Goal: Task Accomplishment & Management: Use online tool/utility

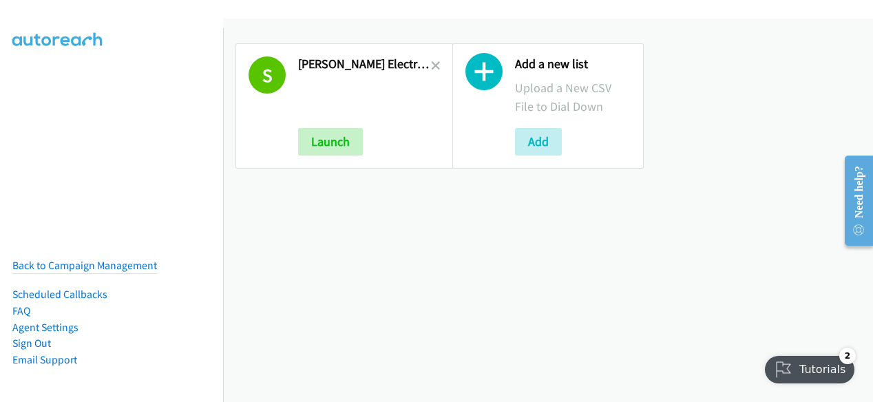
click at [440, 63] on div "Add a new list Upload a New CSV File to Dial Down Add" at bounding box center [548, 106] width 217 height 150
click at [433, 65] on icon at bounding box center [436, 67] width 10 height 10
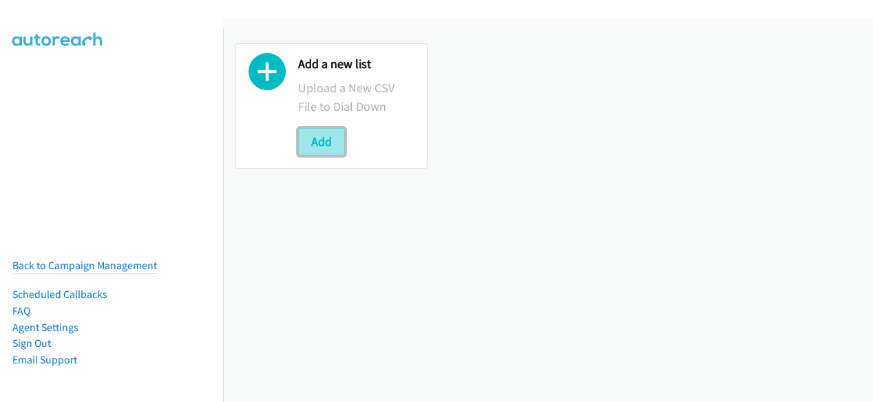
click at [332, 140] on button "Add" at bounding box center [321, 142] width 47 height 28
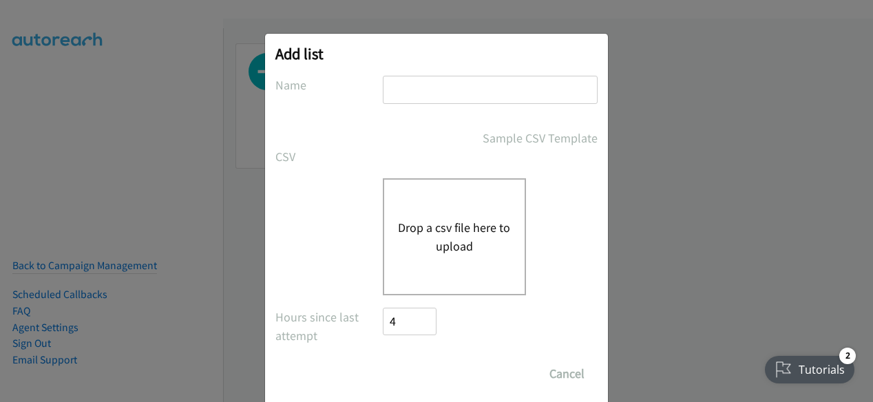
click at [423, 96] on input "text" at bounding box center [490, 90] width 215 height 28
type input "Schneider Electric Digital Q3FY25 RM AirSeT CS"
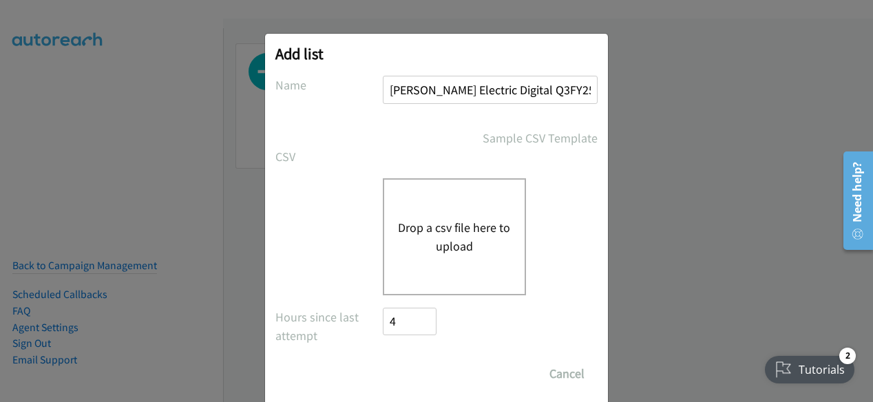
click at [445, 231] on button "Drop a csv file here to upload" at bounding box center [454, 236] width 113 height 37
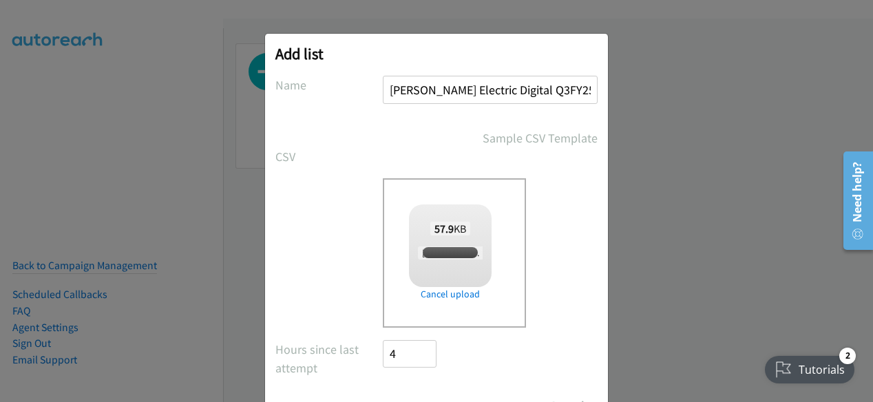
checkbox input "true"
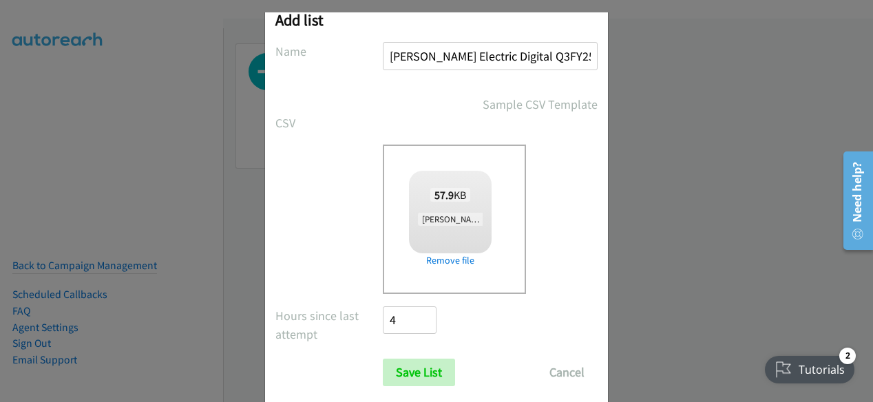
scroll to position [61, 0]
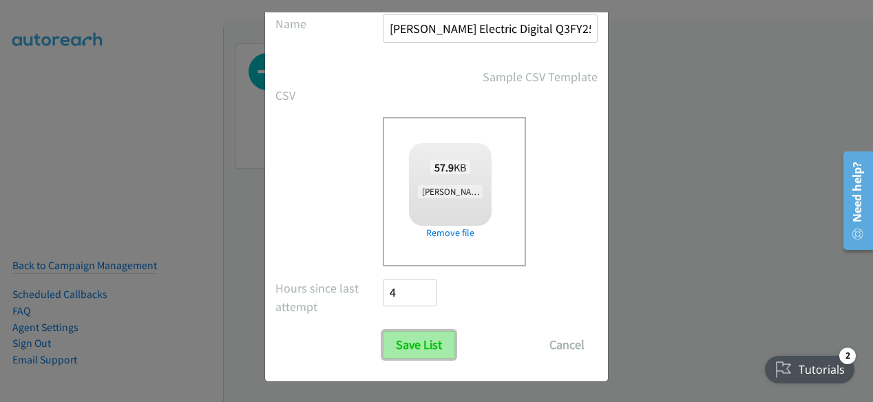
click at [441, 353] on input "Save List" at bounding box center [419, 345] width 72 height 28
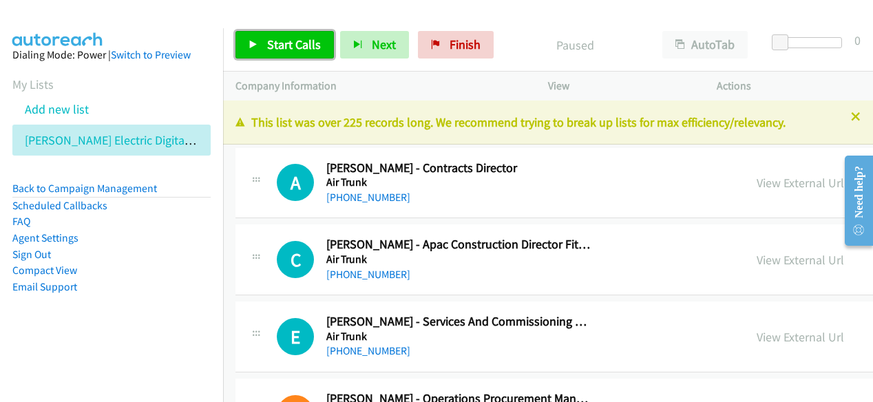
click at [275, 43] on span "Start Calls" at bounding box center [294, 45] width 54 height 16
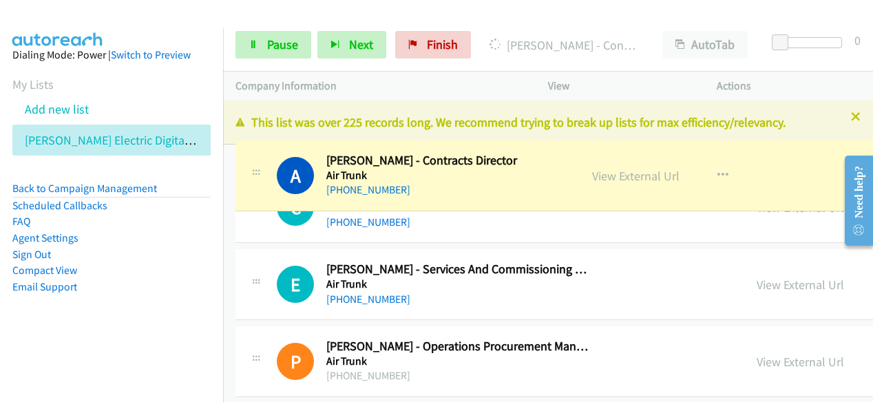
drag, startPoint x: 371, startPoint y: 180, endPoint x: 317, endPoint y: 173, distance: 54.2
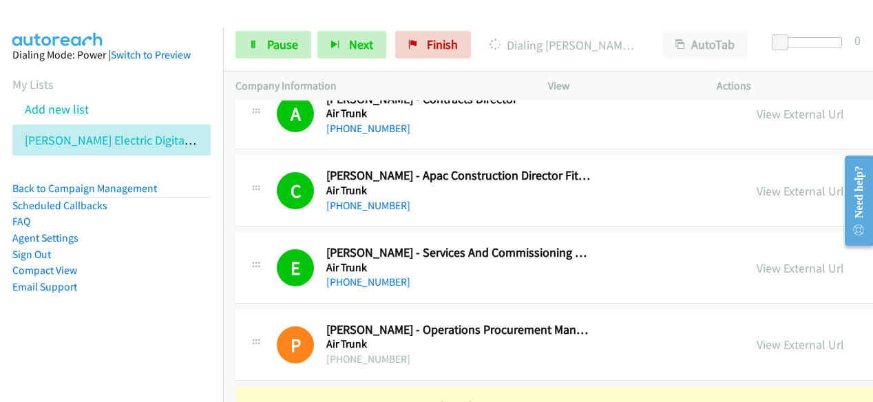
scroll to position [207, 0]
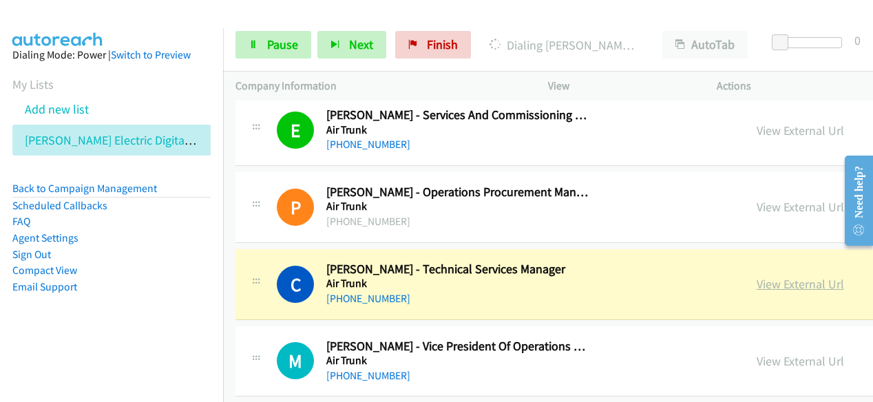
click at [757, 282] on link "View External Url" at bounding box center [800, 284] width 87 height 16
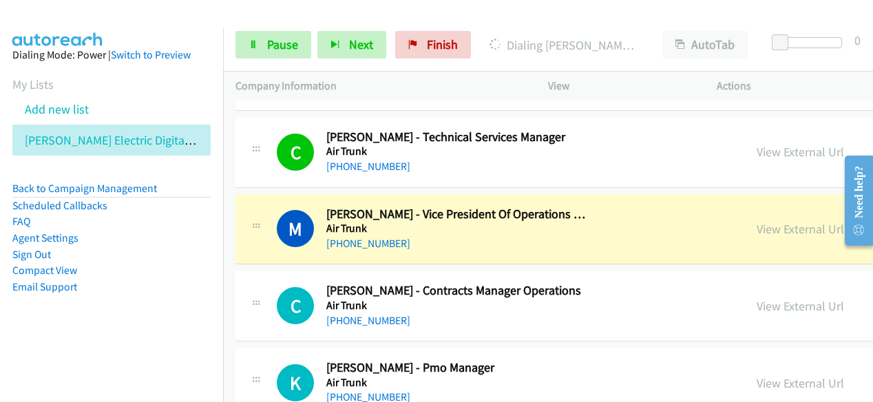
scroll to position [344, 0]
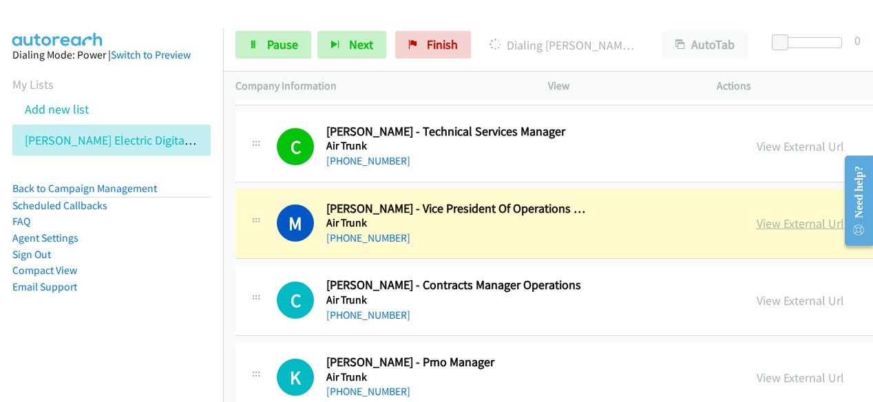
click at [757, 220] on link "View External Url" at bounding box center [800, 224] width 87 height 16
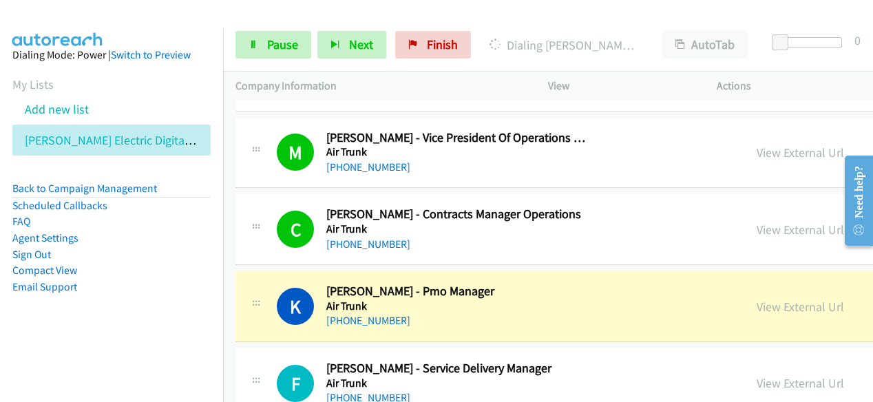
scroll to position [551, 0]
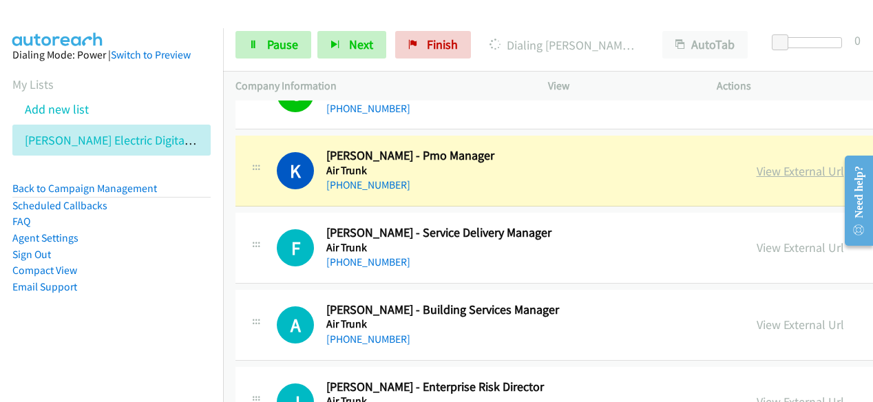
click at [757, 172] on link "View External Url" at bounding box center [800, 171] width 87 height 16
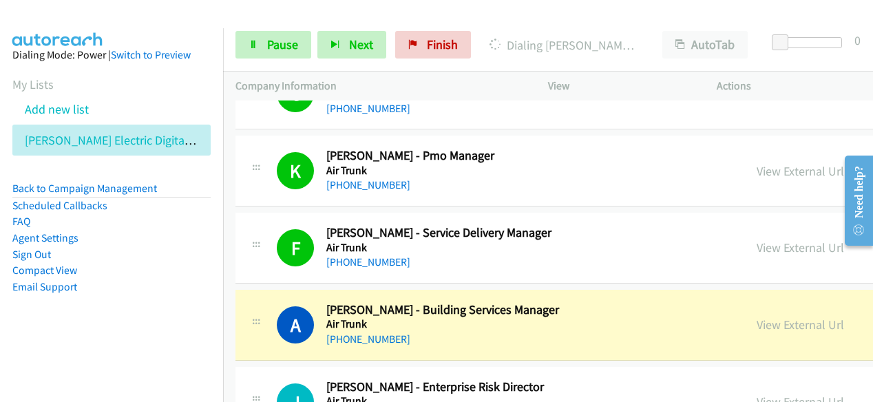
scroll to position [620, 0]
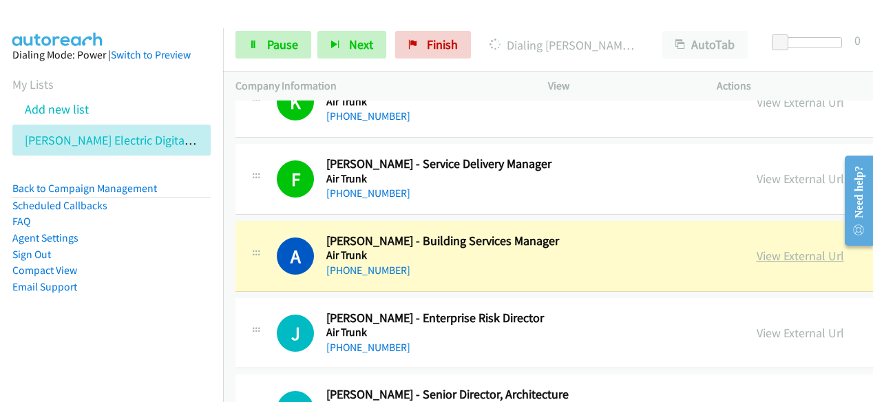
click at [757, 251] on link "View External Url" at bounding box center [800, 256] width 87 height 16
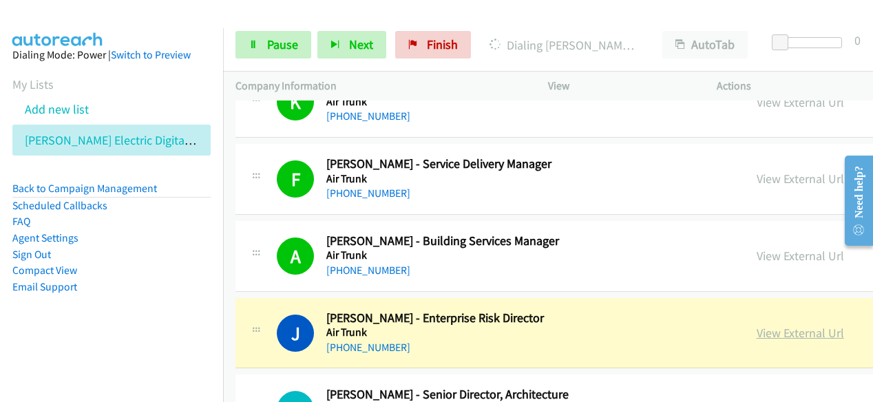
click at [757, 335] on link "View External Url" at bounding box center [800, 333] width 87 height 16
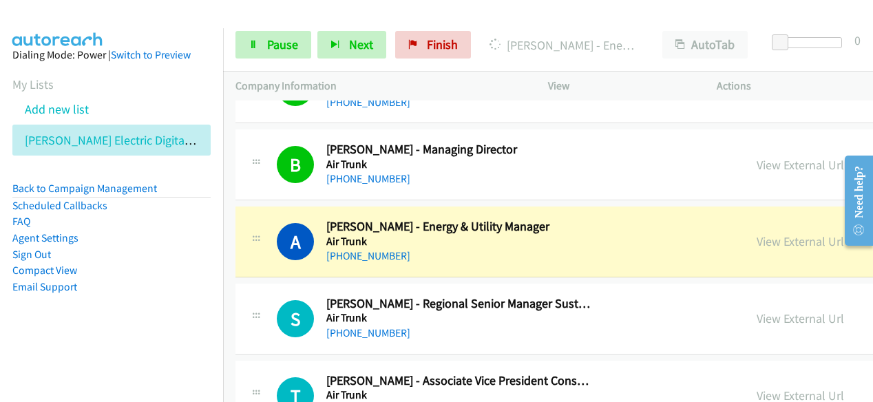
scroll to position [964, 0]
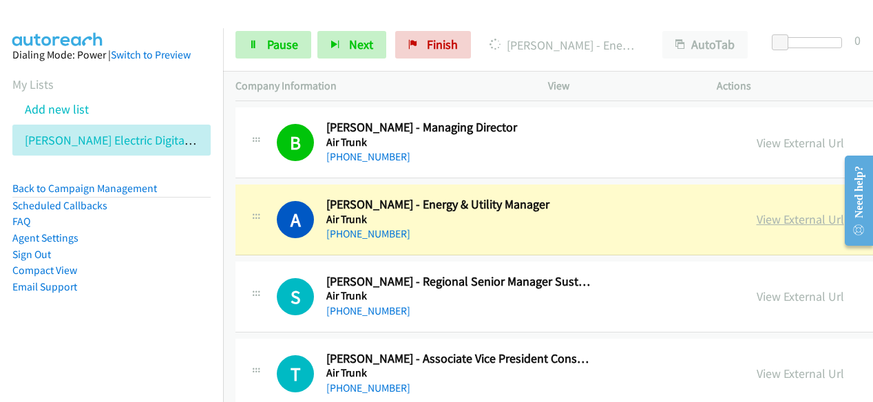
click at [757, 214] on link "View External Url" at bounding box center [800, 219] width 87 height 16
click at [284, 45] on span "Pause" at bounding box center [282, 45] width 31 height 16
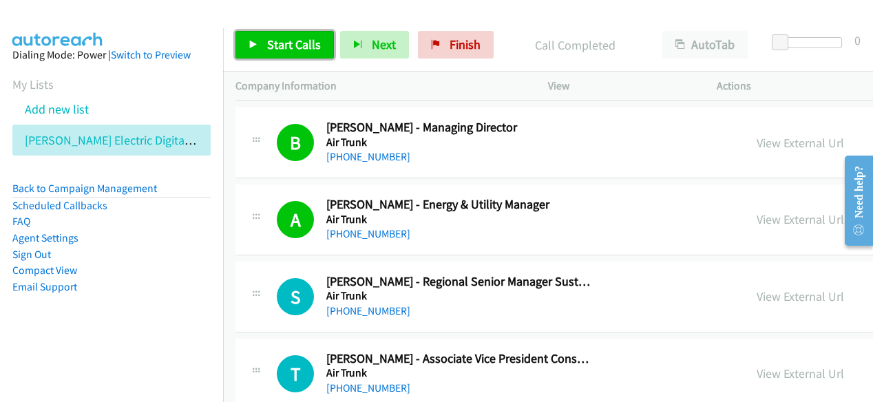
click at [309, 48] on span "Start Calls" at bounding box center [294, 45] width 54 height 16
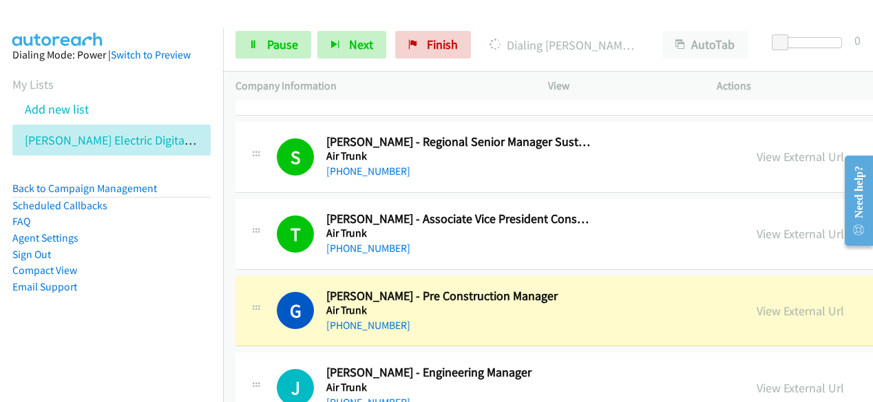
scroll to position [1171, 0]
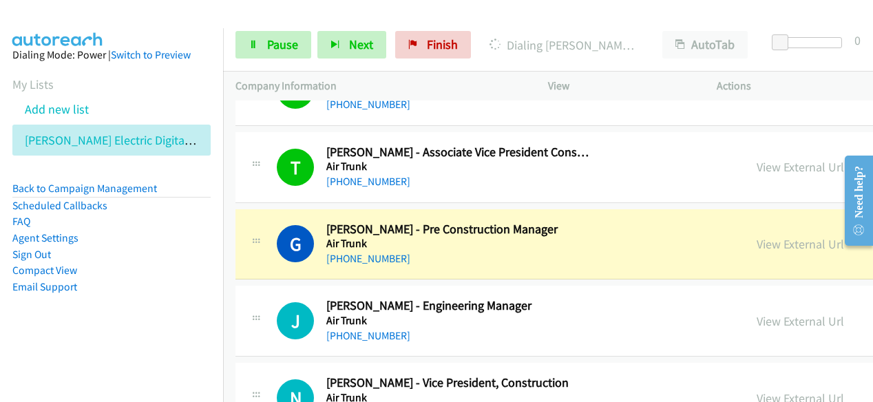
click at [152, 269] on li "Compact View" at bounding box center [111, 270] width 198 height 17
click at [757, 242] on link "View External Url" at bounding box center [800, 244] width 87 height 16
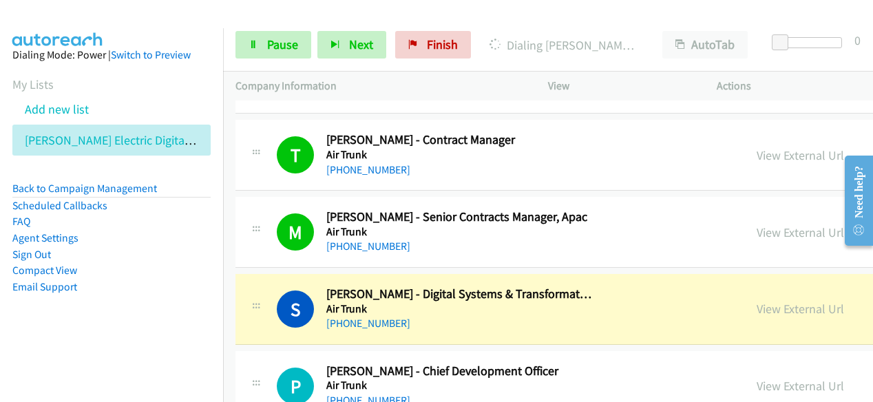
scroll to position [1791, 0]
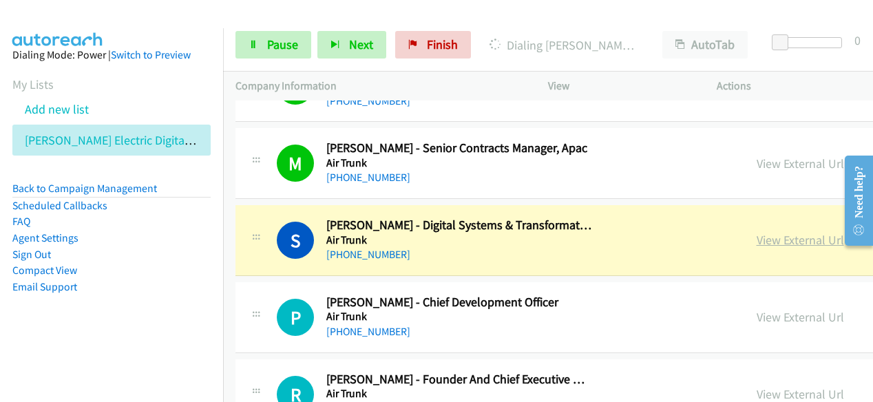
click at [757, 232] on link "View External Url" at bounding box center [800, 240] width 87 height 16
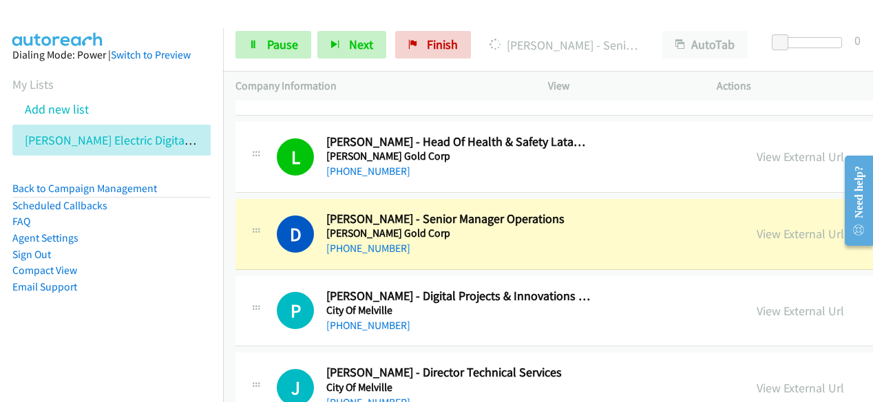
scroll to position [2342, 0]
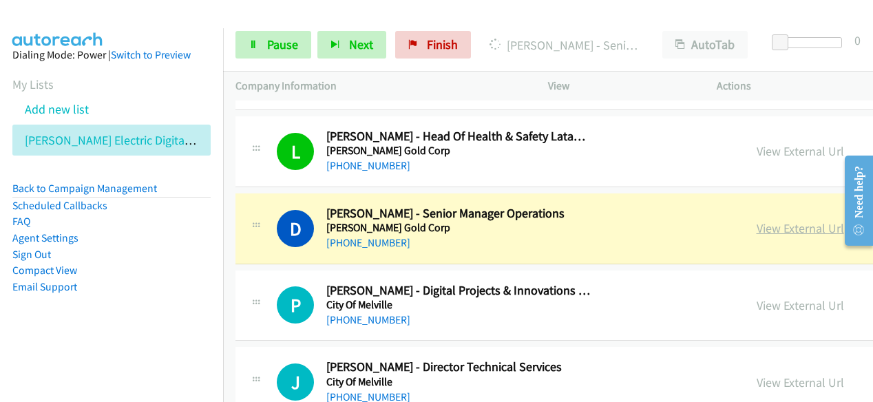
click at [757, 221] on link "View External Url" at bounding box center [800, 228] width 87 height 16
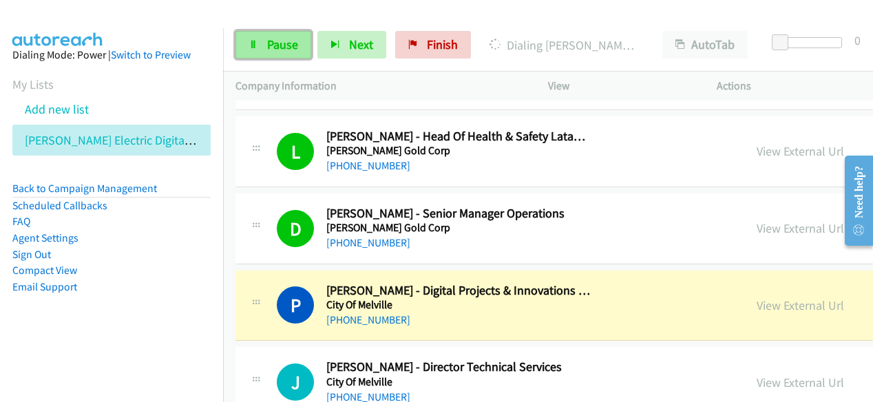
click at [284, 43] on span "Pause" at bounding box center [282, 45] width 31 height 16
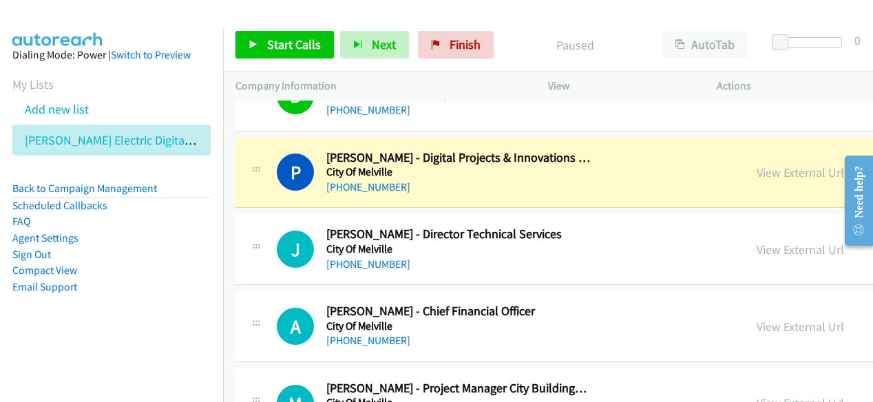
scroll to position [2480, 0]
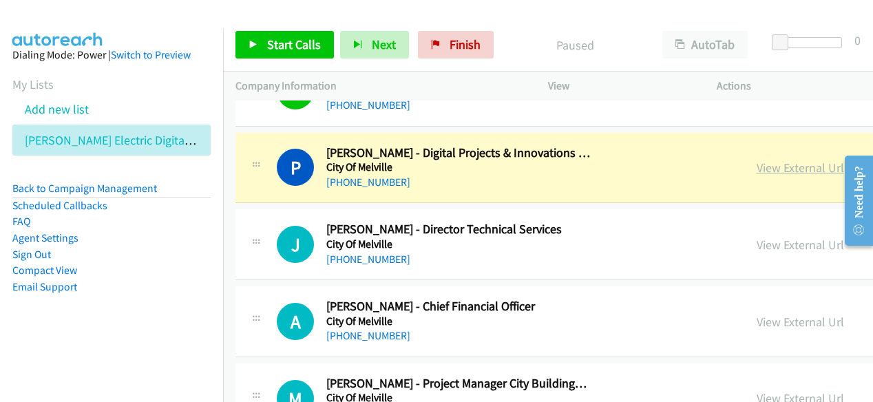
click at [757, 160] on link "View External Url" at bounding box center [800, 168] width 87 height 16
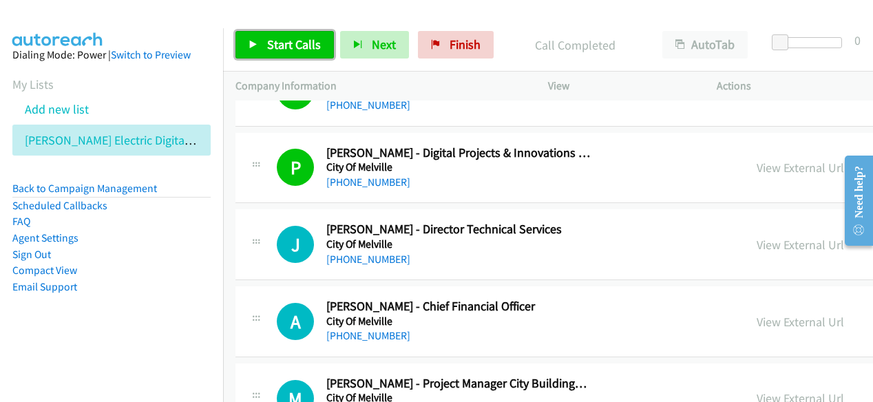
click at [282, 35] on link "Start Calls" at bounding box center [285, 45] width 98 height 28
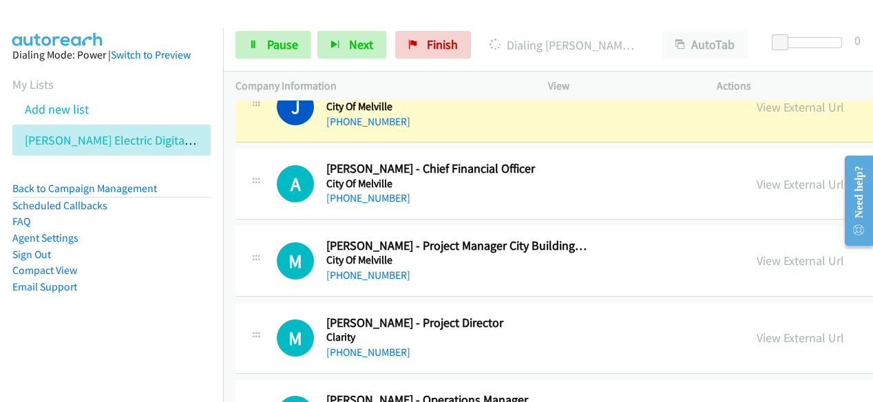
scroll to position [2549, 0]
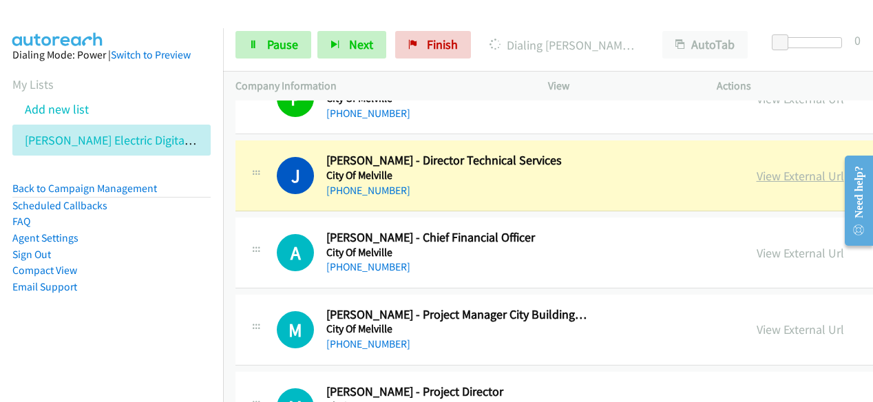
click at [757, 168] on link "View External Url" at bounding box center [800, 176] width 87 height 16
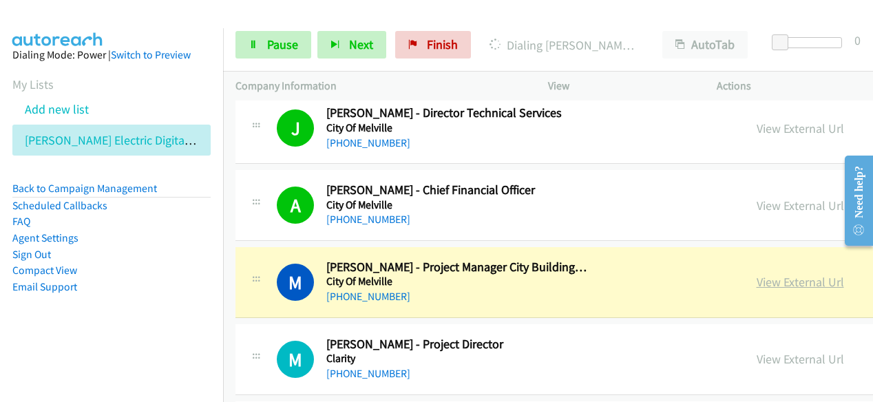
scroll to position [2617, 0]
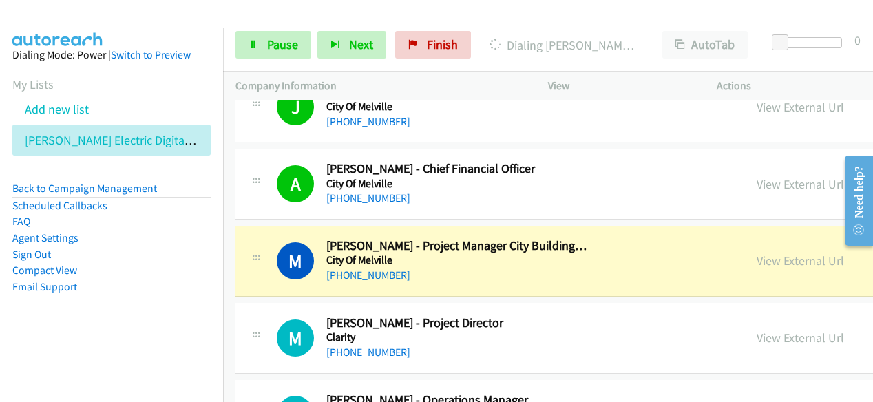
drag, startPoint x: 676, startPoint y: 251, endPoint x: 442, endPoint y: 400, distance: 277.1
click at [521, 267] on div "+61 406 566 505" at bounding box center [458, 275] width 265 height 17
click at [757, 253] on link "View External Url" at bounding box center [800, 261] width 87 height 16
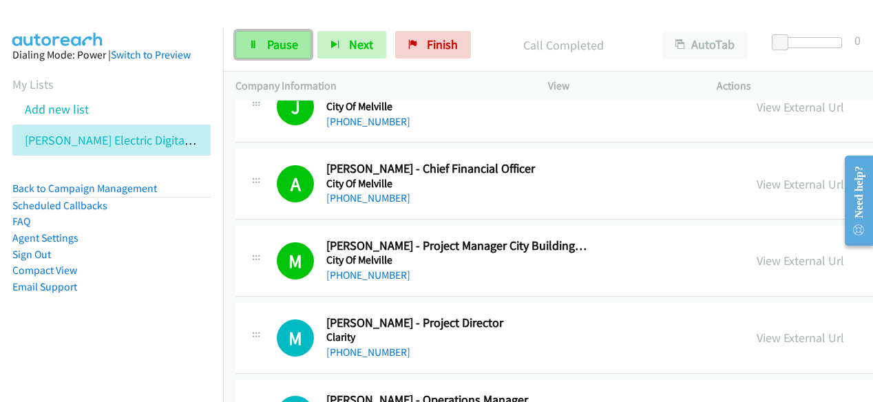
click at [296, 39] on span "Pause" at bounding box center [282, 45] width 31 height 16
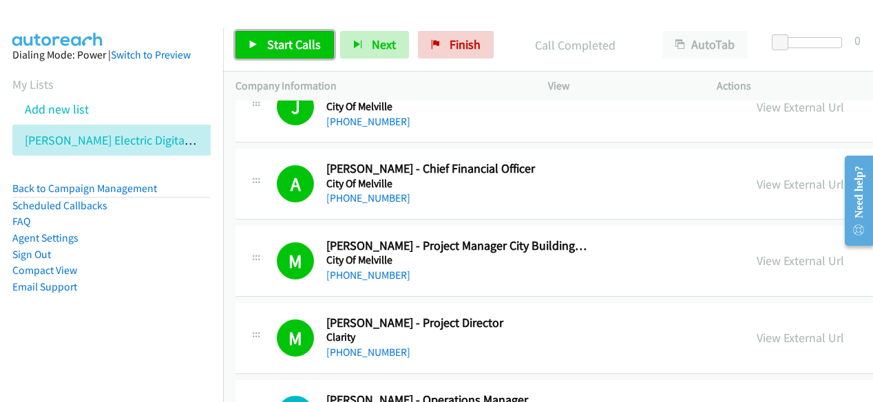
click at [283, 39] on span "Start Calls" at bounding box center [294, 45] width 54 height 16
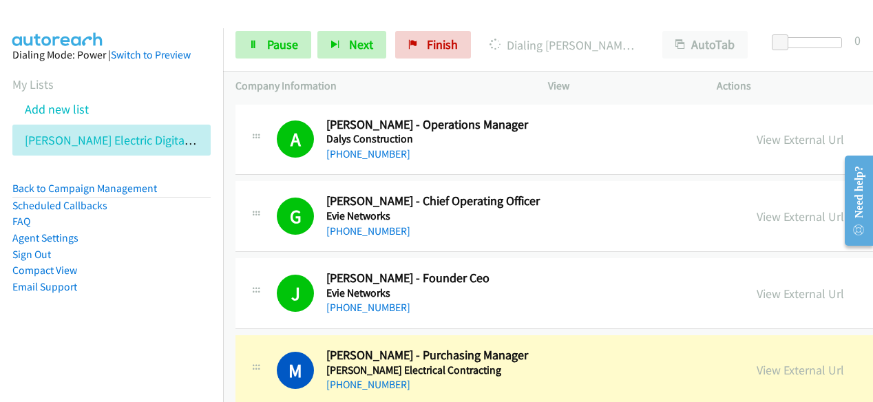
scroll to position [3031, 0]
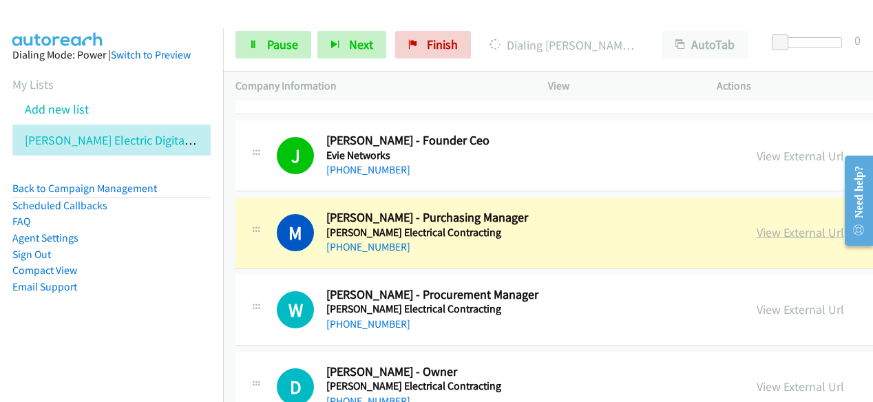
click at [757, 225] on link "View External Url" at bounding box center [800, 233] width 87 height 16
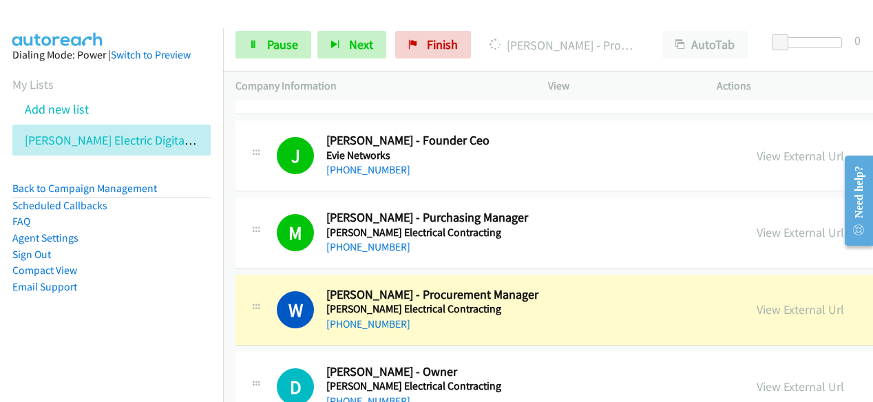
scroll to position [3100, 0]
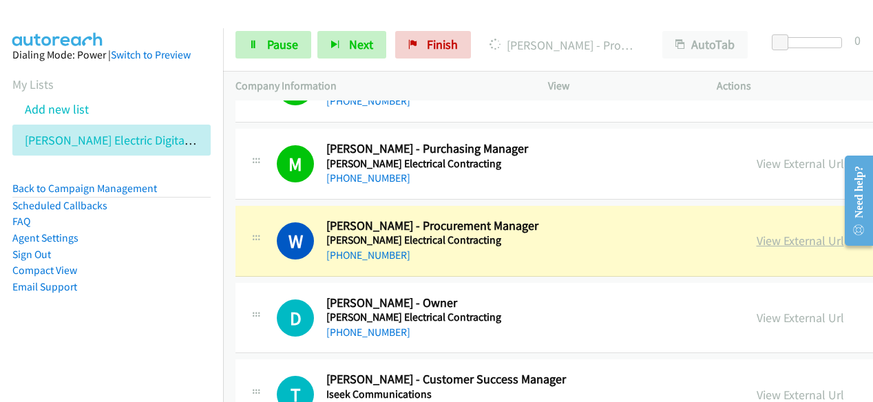
click at [757, 233] on link "View External Url" at bounding box center [800, 241] width 87 height 16
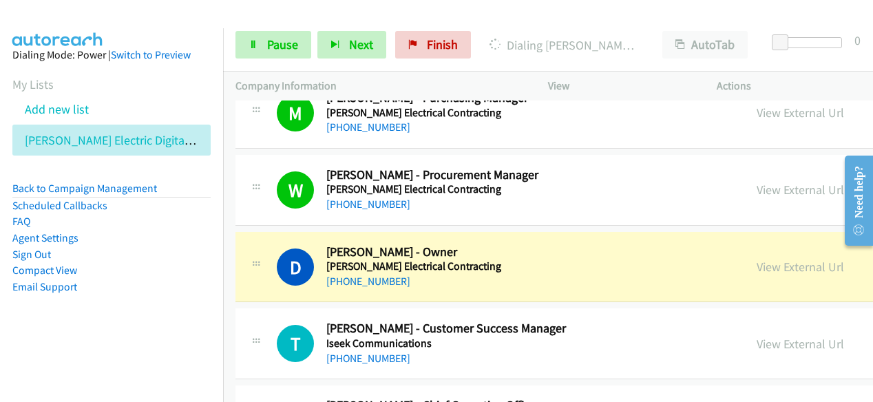
scroll to position [3168, 0]
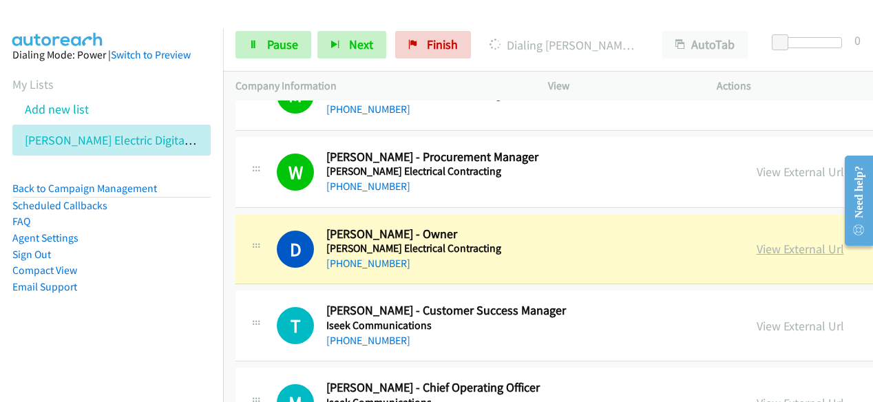
click at [757, 243] on link "View External Url" at bounding box center [800, 249] width 87 height 16
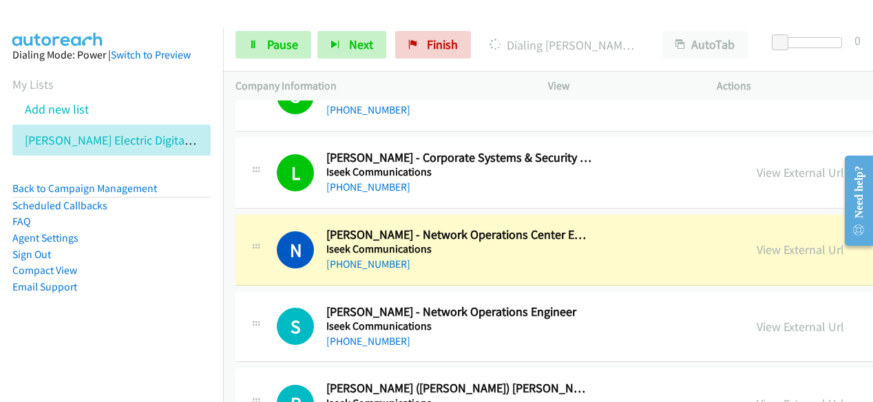
scroll to position [3582, 0]
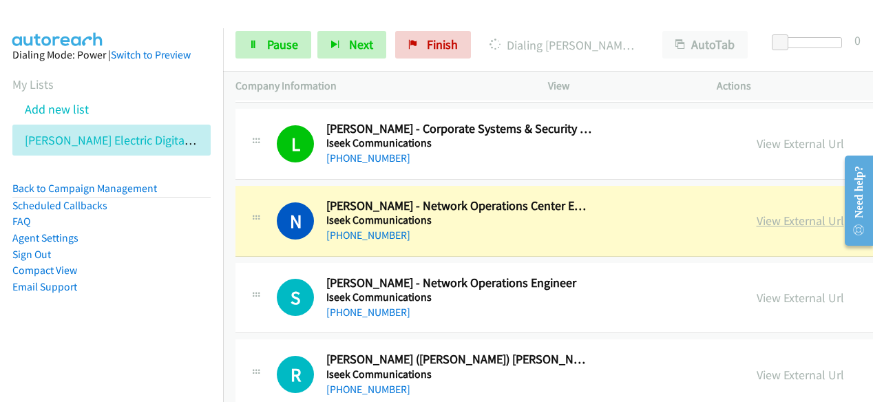
click at [757, 213] on link "View External Url" at bounding box center [800, 221] width 87 height 16
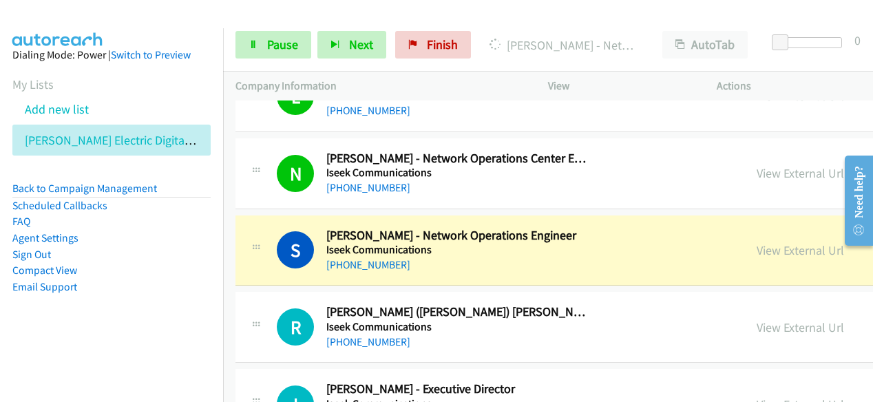
scroll to position [3651, 0]
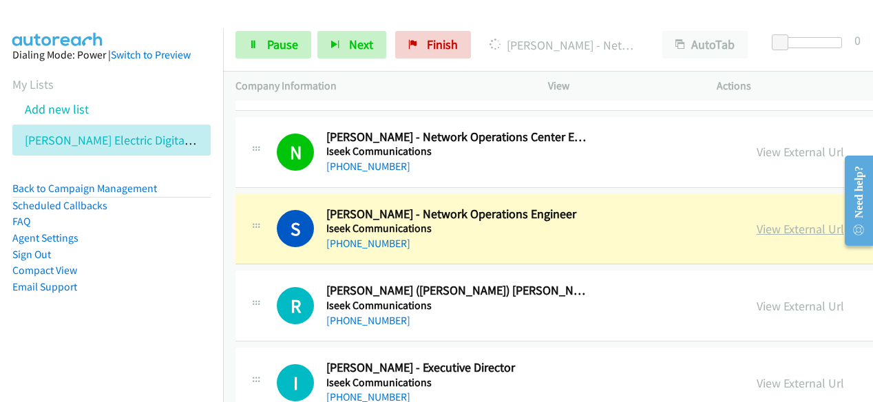
click at [757, 221] on link "View External Url" at bounding box center [800, 229] width 87 height 16
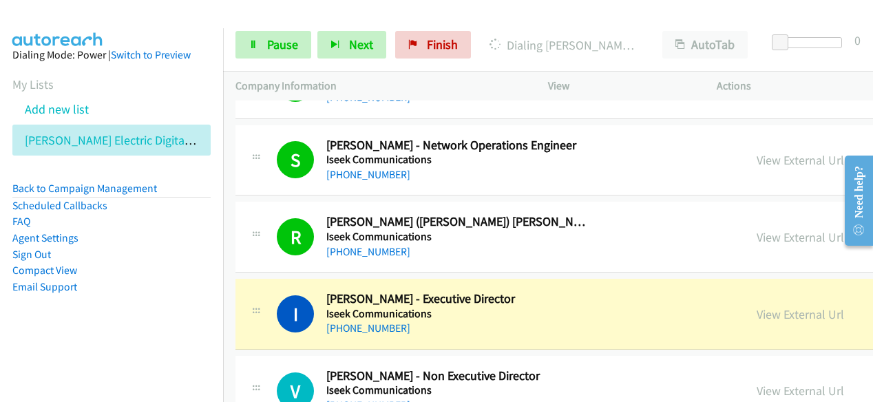
scroll to position [3788, 0]
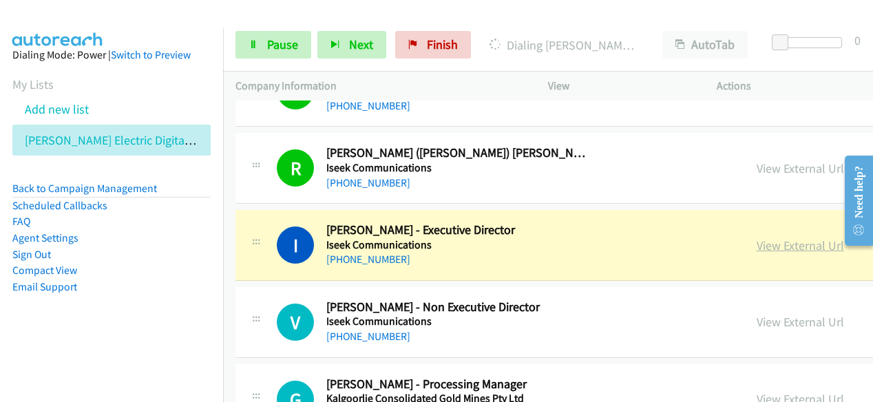
click at [757, 238] on link "View External Url" at bounding box center [800, 246] width 87 height 16
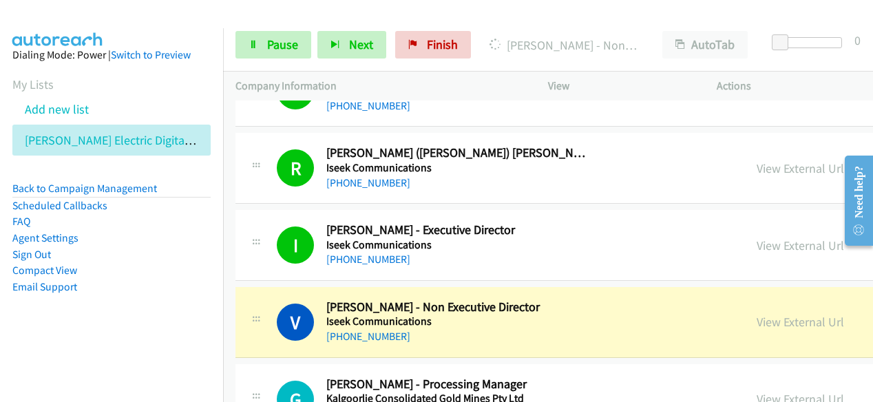
scroll to position [3857, 0]
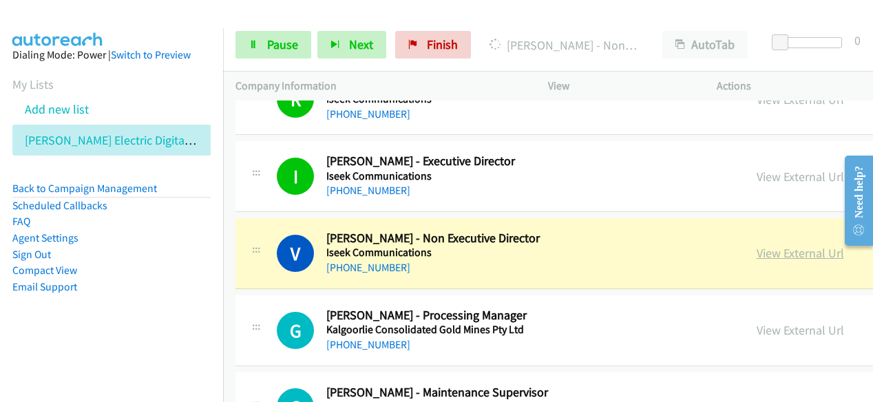
click at [757, 245] on link "View External Url" at bounding box center [800, 253] width 87 height 16
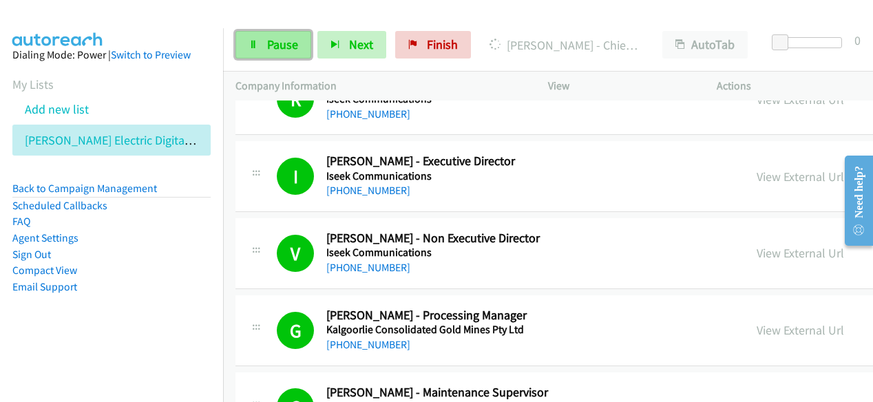
click at [276, 46] on span "Pause" at bounding box center [282, 45] width 31 height 16
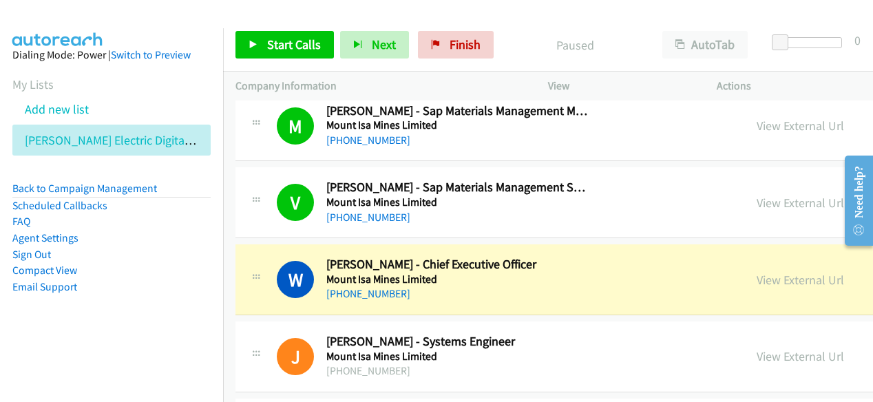
scroll to position [4546, 0]
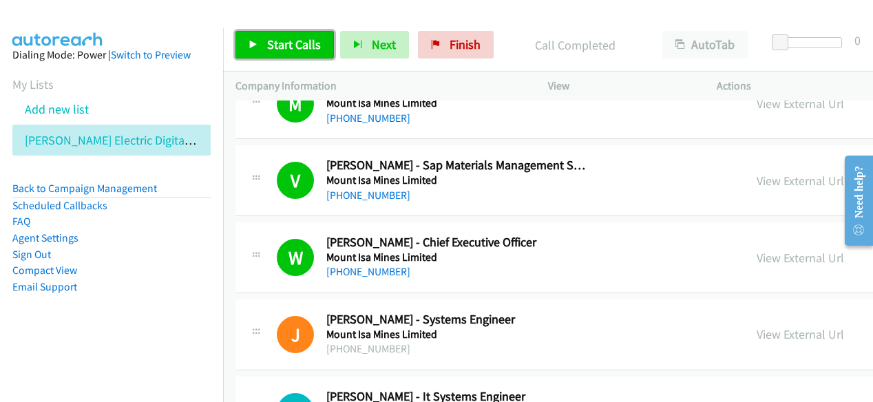
click at [320, 43] on link "Start Calls" at bounding box center [285, 45] width 98 height 28
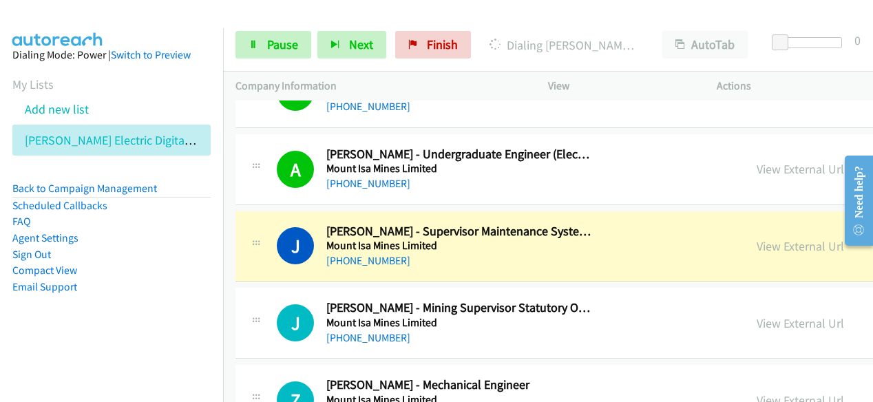
scroll to position [4890, 0]
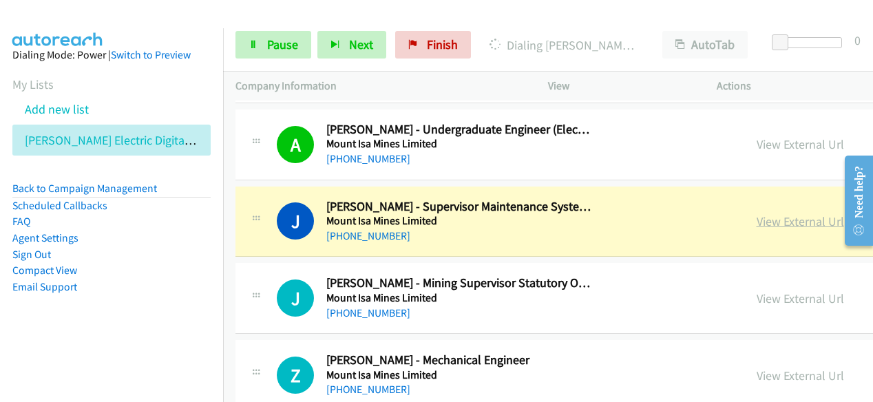
drag, startPoint x: 671, startPoint y: 203, endPoint x: 680, endPoint y: 209, distance: 10.5
click at [757, 212] on div "View External Url" at bounding box center [800, 221] width 87 height 19
click at [757, 214] on link "View External Url" at bounding box center [800, 222] width 87 height 16
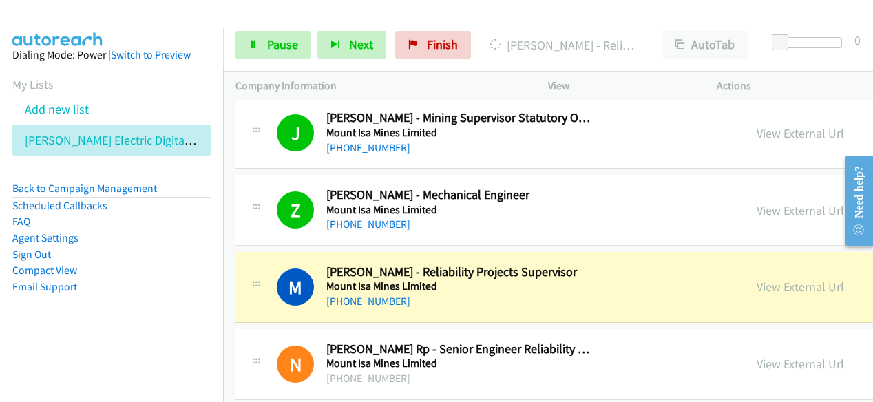
scroll to position [5166, 0]
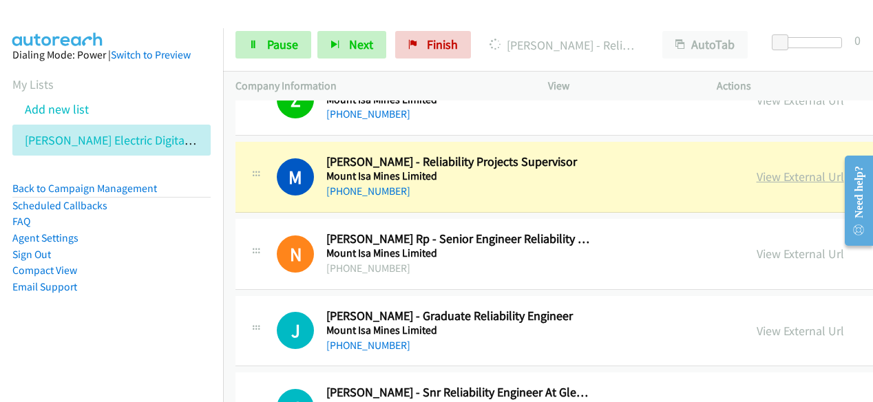
click at [757, 169] on link "View External Url" at bounding box center [800, 177] width 87 height 16
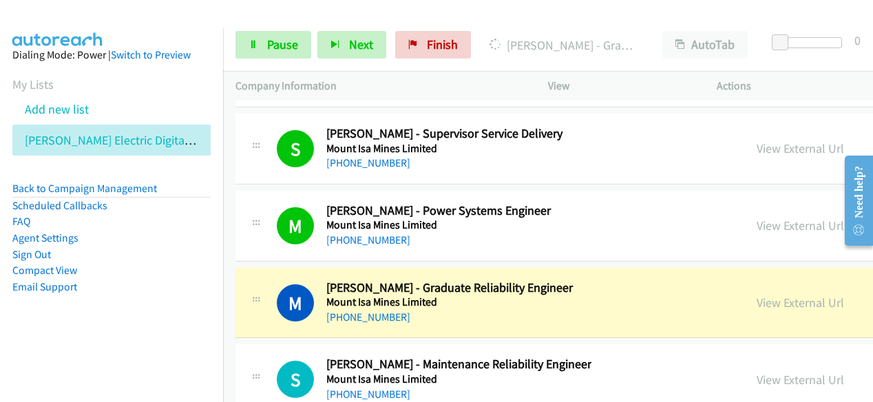
scroll to position [5648, 0]
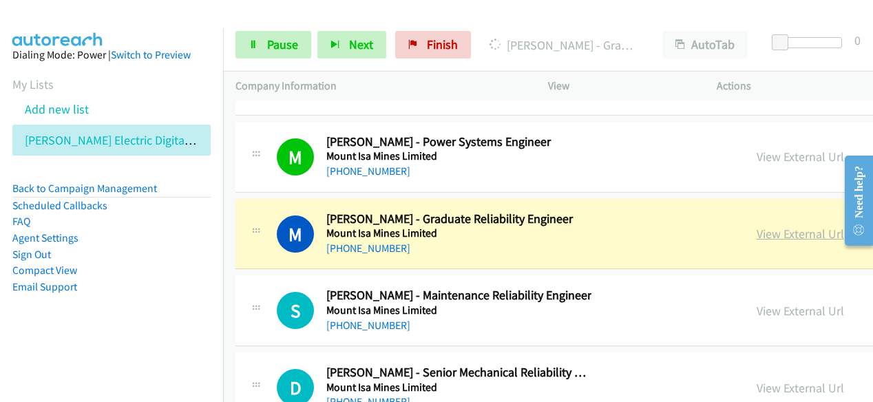
click at [757, 226] on link "View External Url" at bounding box center [800, 234] width 87 height 16
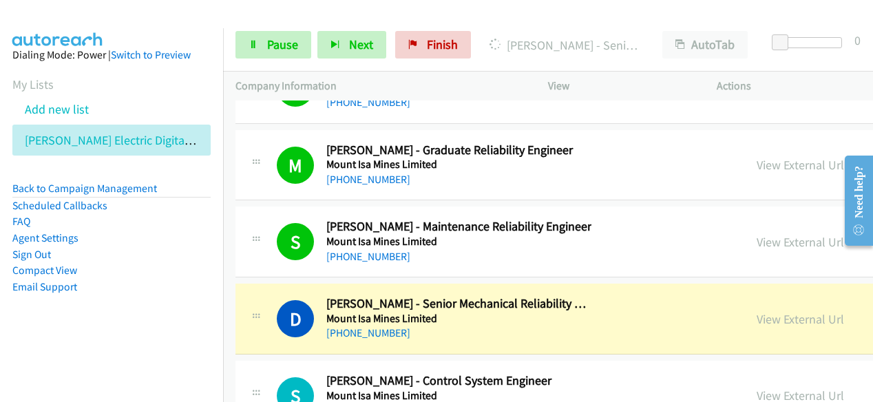
scroll to position [5786, 0]
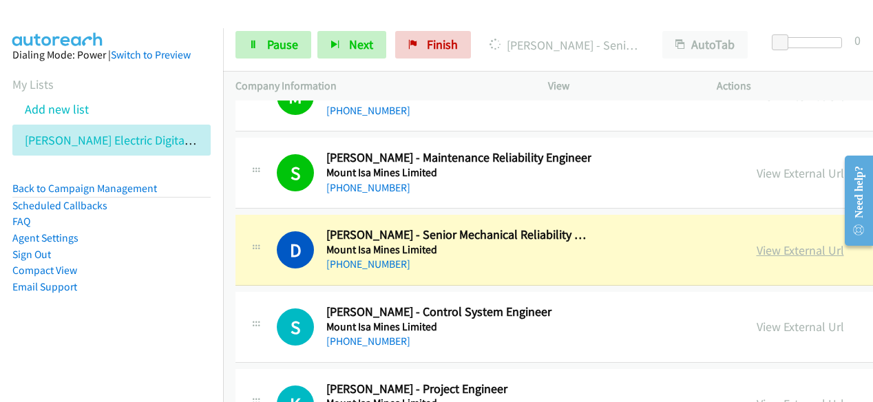
click at [757, 242] on link "View External Url" at bounding box center [800, 250] width 87 height 16
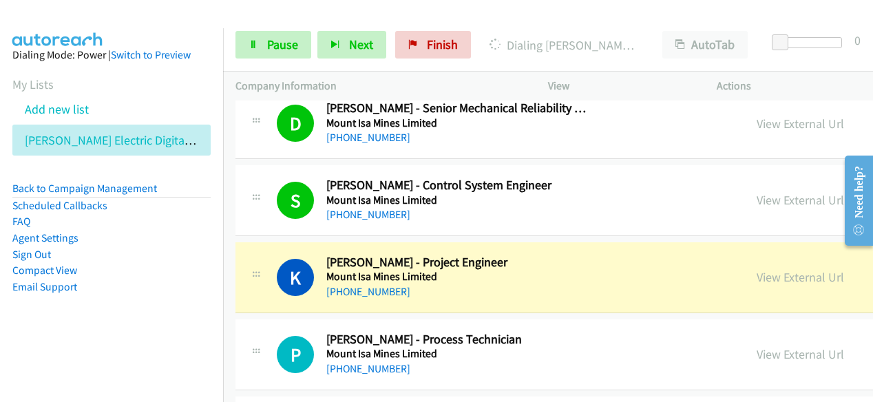
scroll to position [5924, 0]
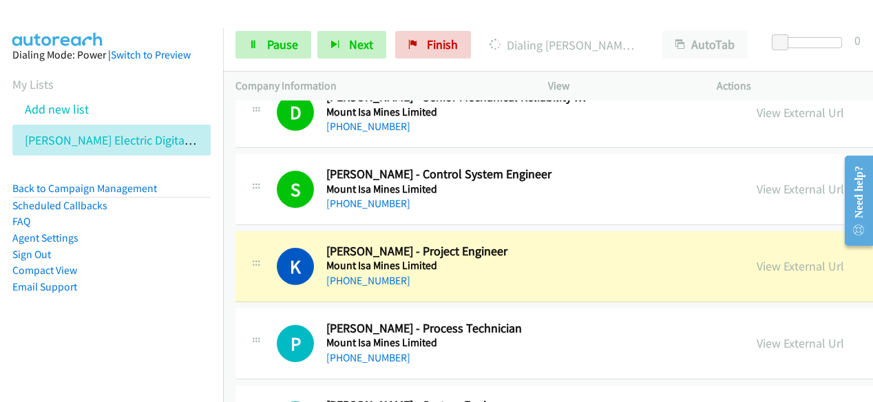
drag, startPoint x: 98, startPoint y: 316, endPoint x: 107, endPoint y: 311, distance: 11.1
click at [98, 316] on aside "Dialing Mode: Power | Switch to Preview My Lists Add new list Schneider Electri…" at bounding box center [111, 192] width 223 height 329
click at [101, 271] on li "Compact View" at bounding box center [111, 270] width 198 height 17
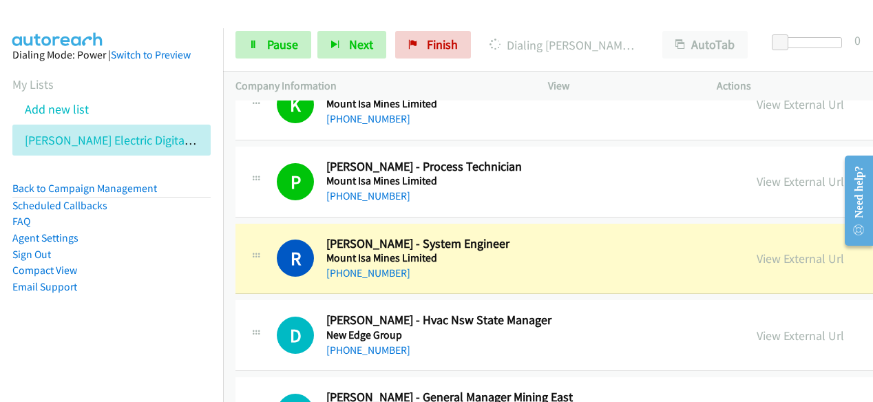
scroll to position [6130, 0]
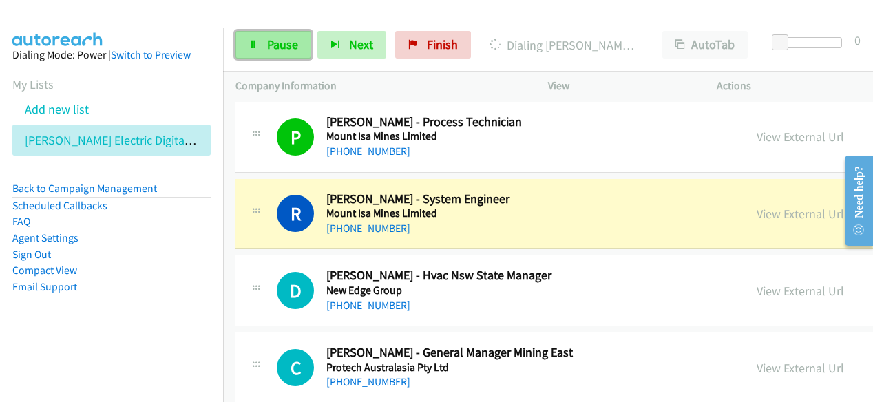
click at [263, 48] on link "Pause" at bounding box center [274, 45] width 76 height 28
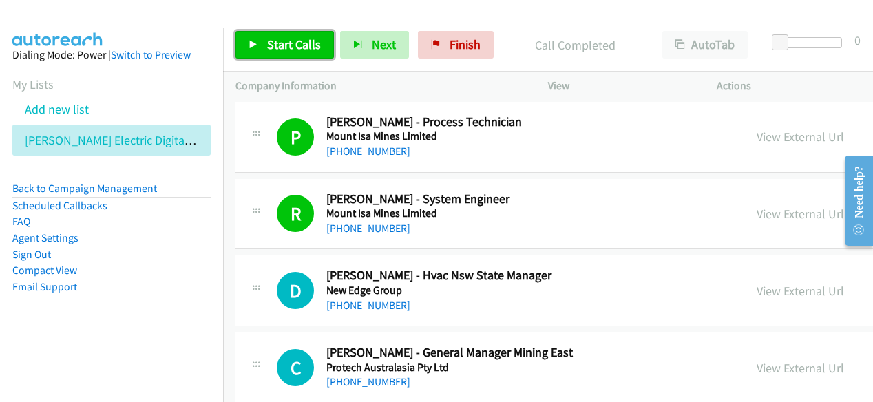
click at [281, 39] on span "Start Calls" at bounding box center [294, 45] width 54 height 16
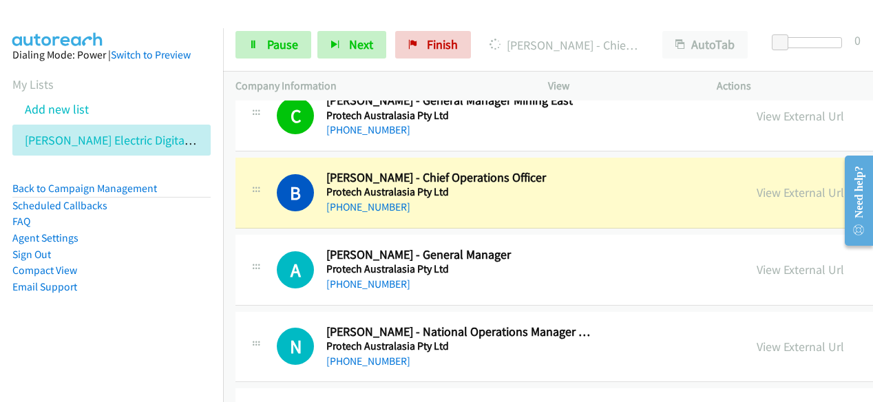
scroll to position [6337, 0]
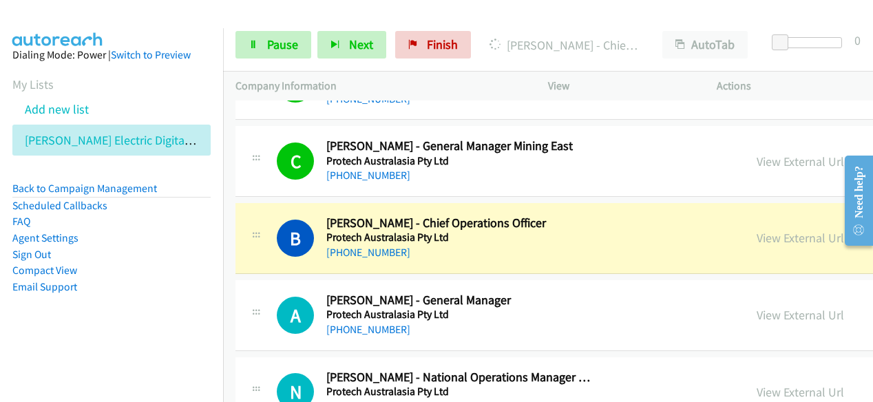
drag, startPoint x: 644, startPoint y: 221, endPoint x: 619, endPoint y: 203, distance: 31.5
click at [757, 230] on link "View External Url" at bounding box center [800, 238] width 87 height 16
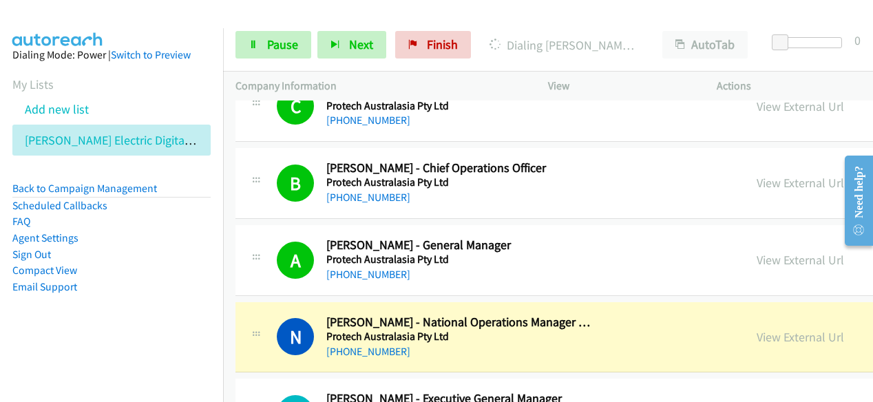
scroll to position [6475, 0]
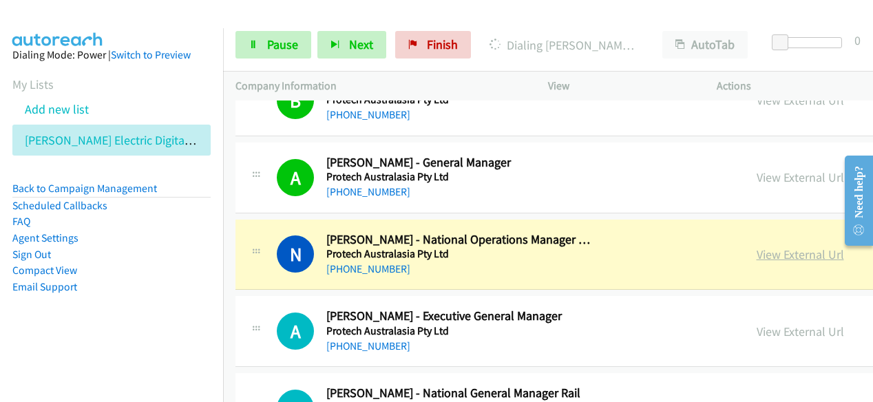
click at [757, 247] on link "View External Url" at bounding box center [800, 255] width 87 height 16
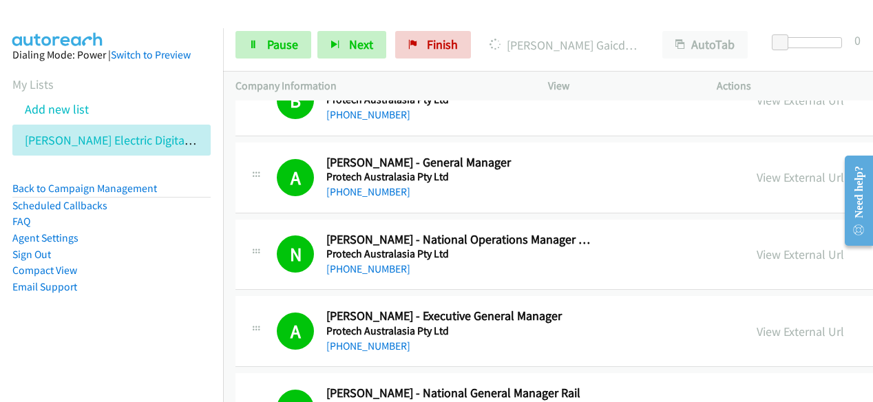
click at [276, 61] on div "Start Calls Pause Next Finish Dialing Scott Hennessy Gaicd - Executive General …" at bounding box center [548, 45] width 650 height 53
click at [275, 54] on link "Pause" at bounding box center [274, 45] width 76 height 28
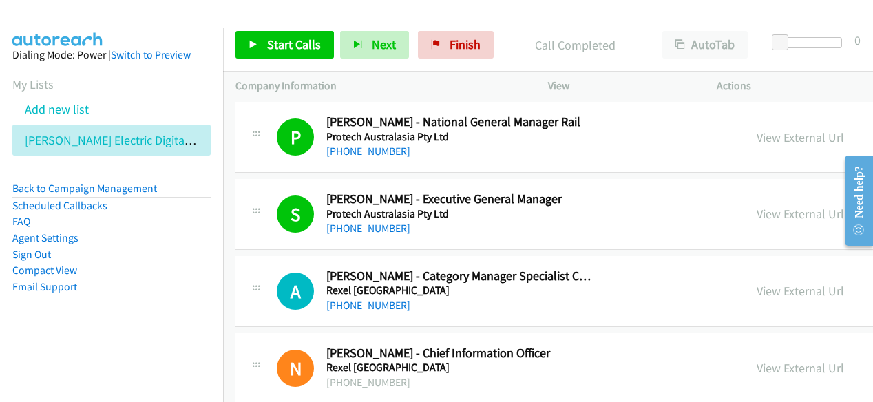
scroll to position [6750, 0]
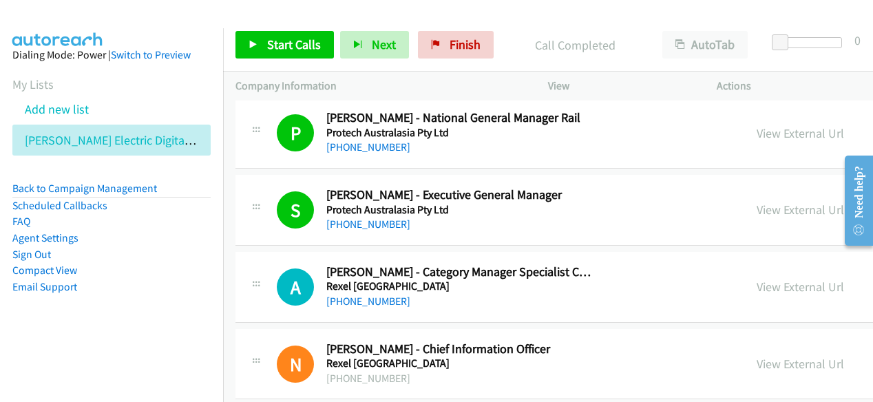
click at [542, 27] on div "Start Calls Pause Next Finish Call Completed AutoTab AutoTab 0" at bounding box center [548, 45] width 650 height 53
click at [285, 37] on span "Start Calls" at bounding box center [294, 45] width 54 height 16
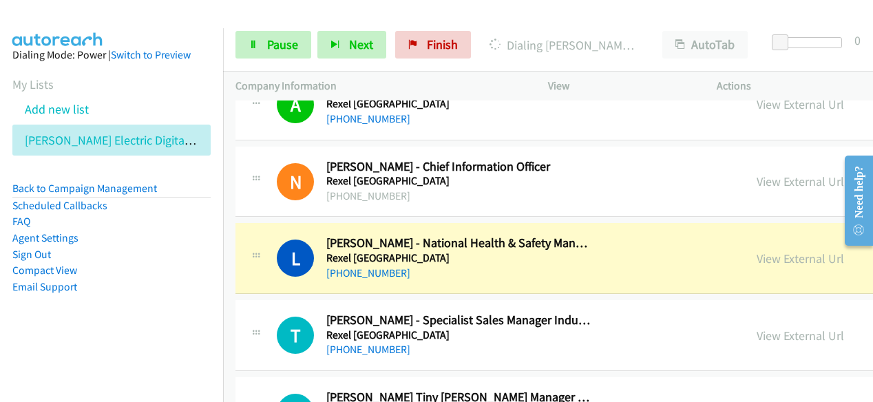
scroll to position [6957, 0]
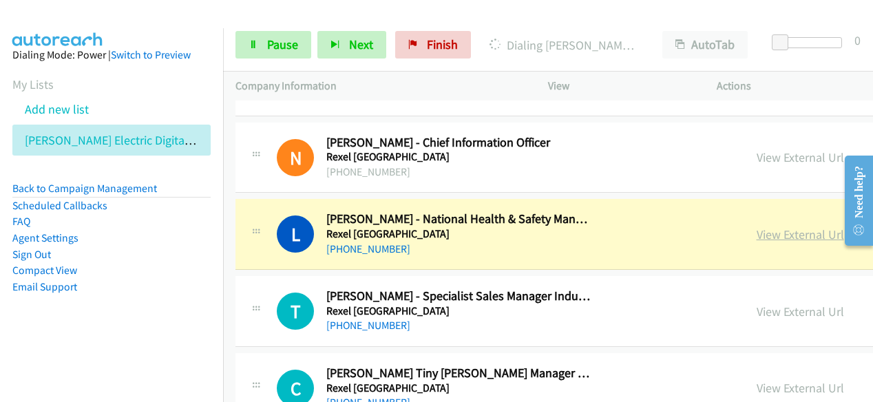
click at [757, 227] on link "View External Url" at bounding box center [800, 235] width 87 height 16
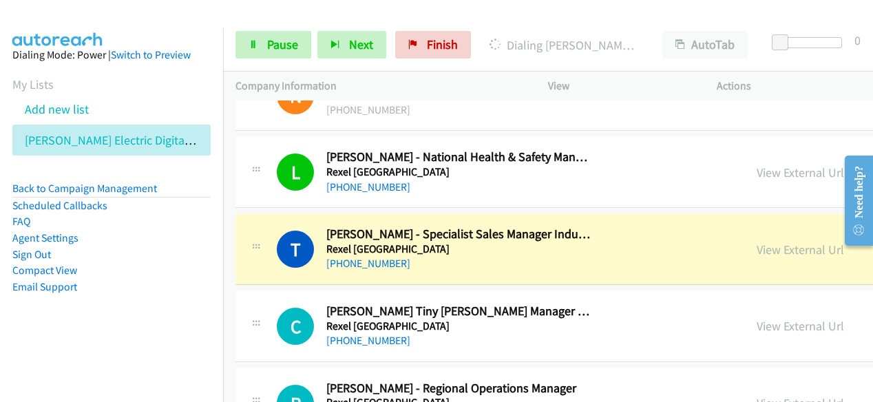
scroll to position [7095, 0]
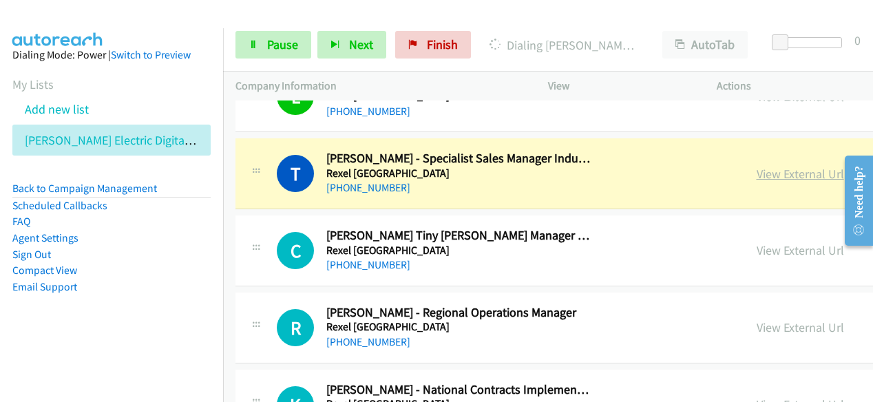
click at [757, 166] on link "View External Url" at bounding box center [800, 174] width 87 height 16
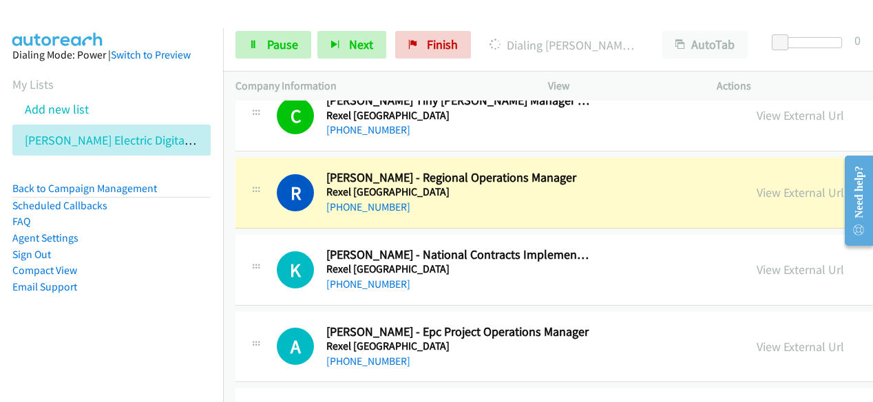
scroll to position [7232, 0]
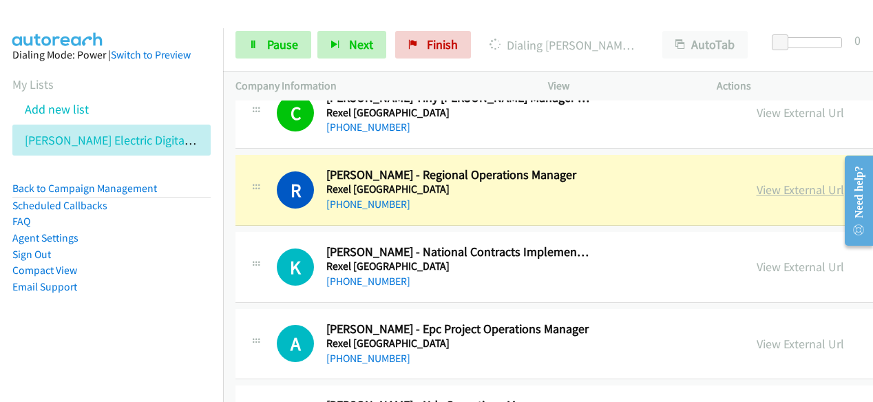
click at [757, 182] on link "View External Url" at bounding box center [800, 190] width 87 height 16
click at [266, 42] on link "Pause" at bounding box center [274, 45] width 76 height 28
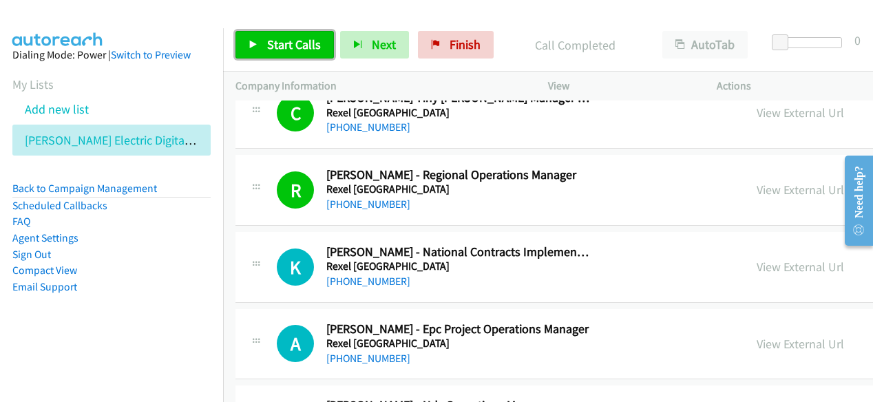
click at [315, 54] on link "Start Calls" at bounding box center [285, 45] width 98 height 28
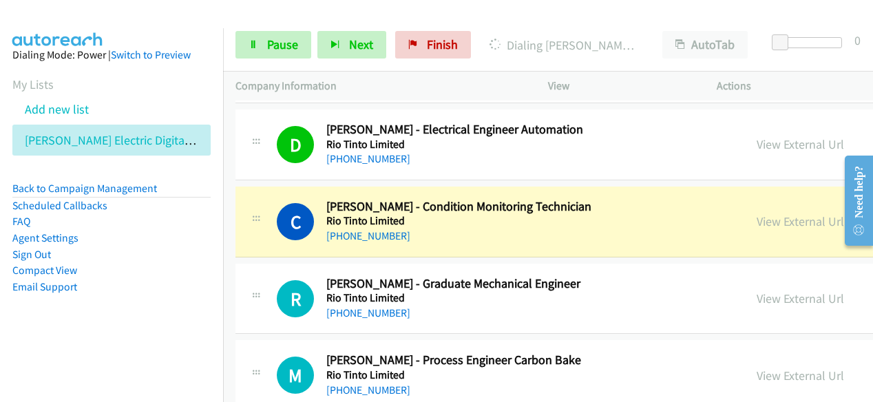
scroll to position [8059, 0]
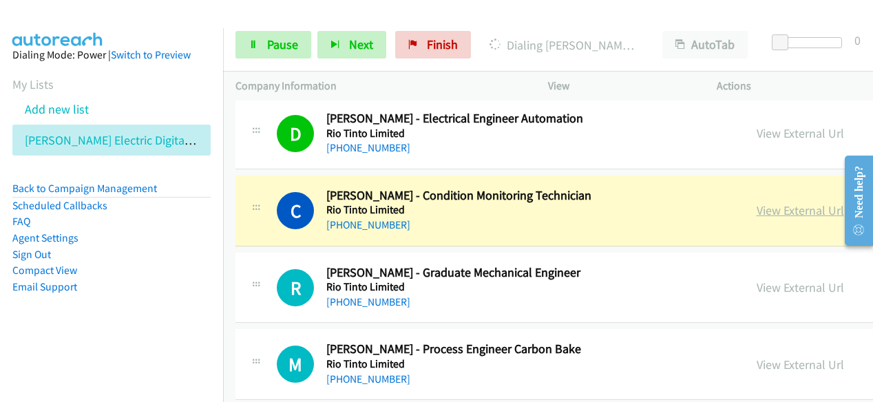
click at [757, 203] on link "View External Url" at bounding box center [800, 211] width 87 height 16
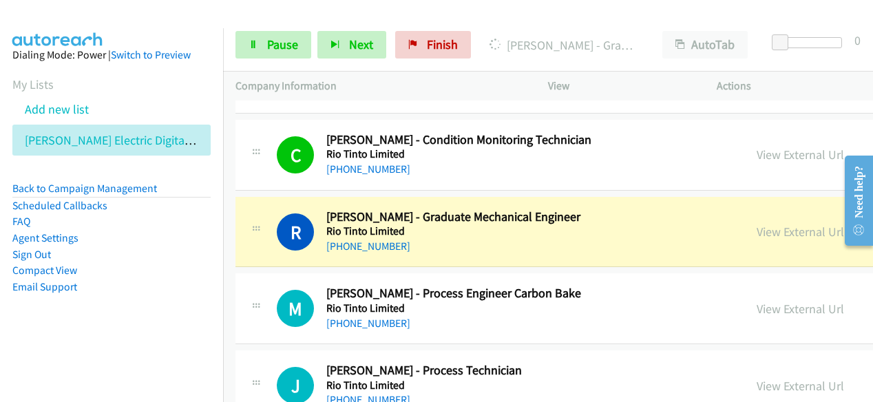
scroll to position [8128, 0]
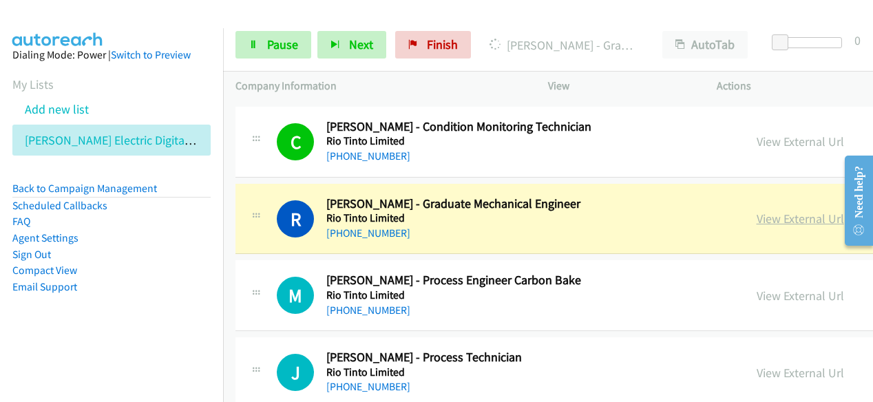
click at [757, 211] on link "View External Url" at bounding box center [800, 219] width 87 height 16
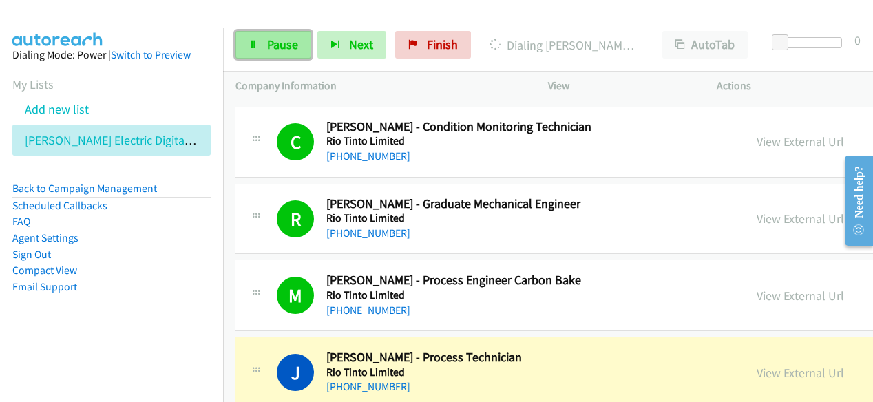
click at [262, 47] on link "Pause" at bounding box center [274, 45] width 76 height 28
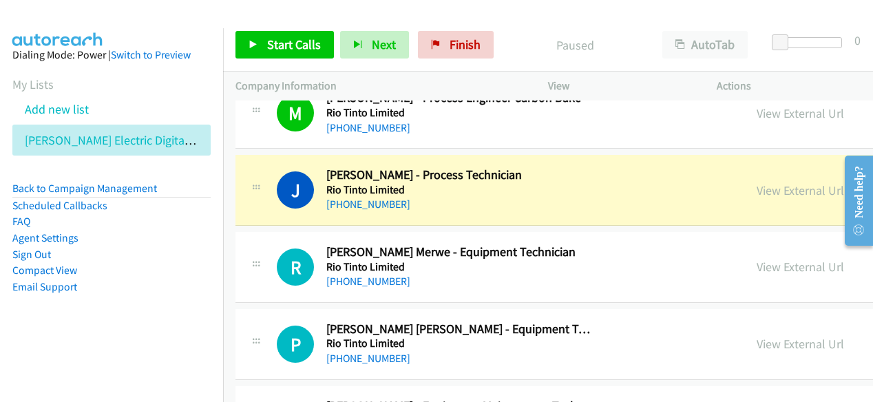
scroll to position [8334, 0]
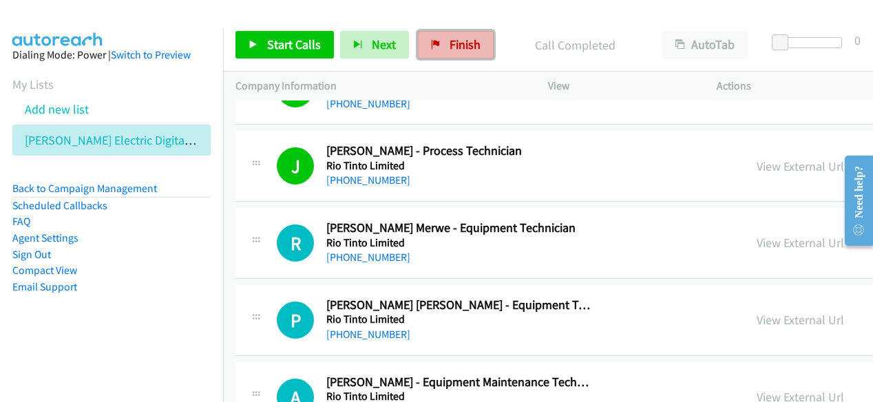
click at [455, 38] on span "Finish" at bounding box center [465, 45] width 31 height 16
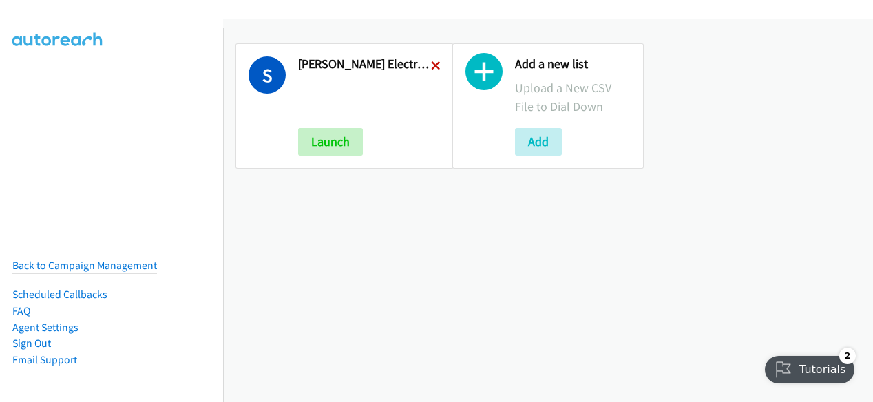
click at [435, 69] on icon at bounding box center [436, 67] width 10 height 10
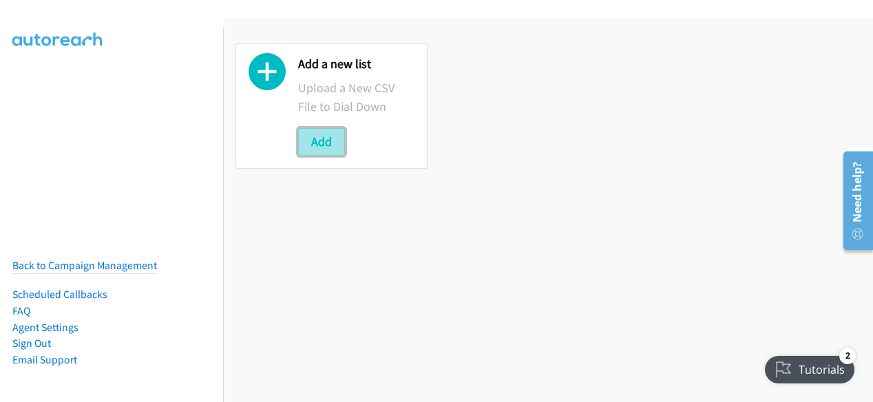
click at [325, 151] on button "Add" at bounding box center [321, 142] width 47 height 28
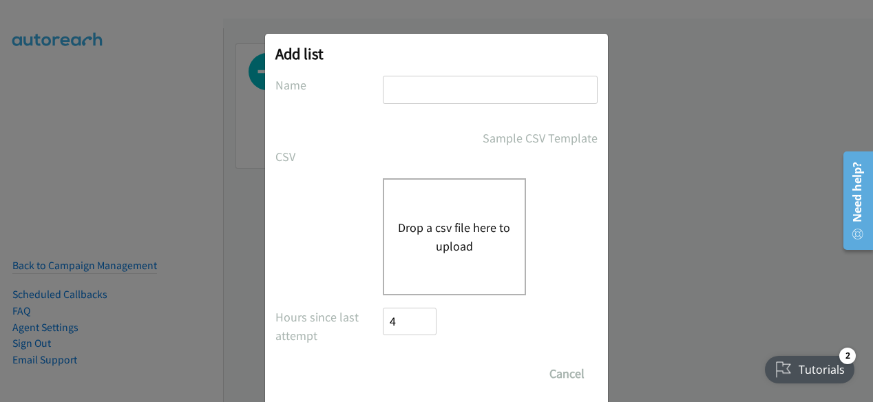
click at [412, 76] on input "text" at bounding box center [490, 90] width 215 height 28
type input "Schneider Electric Digital Q3FY25 RM AirSeT CS"
click at [435, 242] on button "Drop a csv file here to upload" at bounding box center [454, 236] width 113 height 37
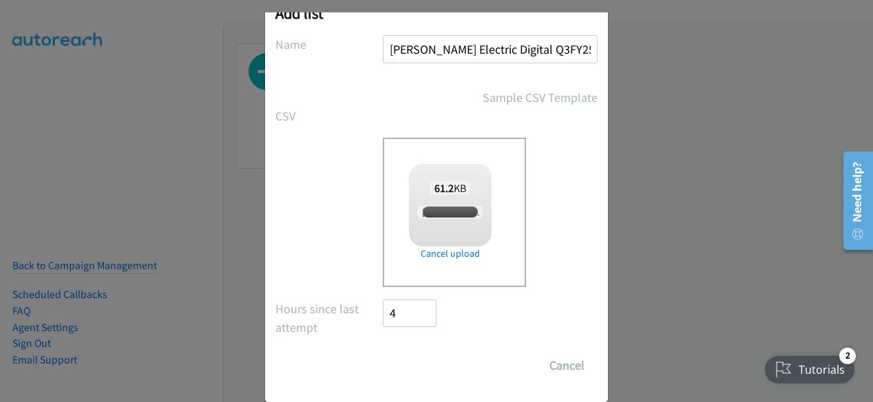
scroll to position [61, 0]
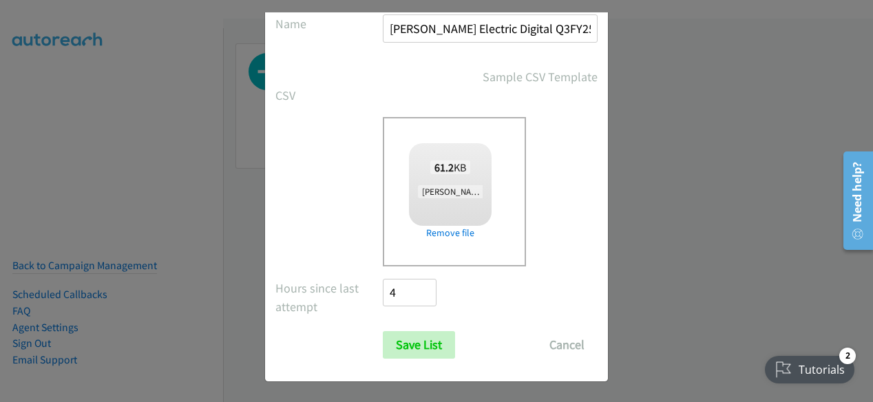
checkbox input "true"
click at [434, 347] on input "Save List" at bounding box center [419, 345] width 72 height 28
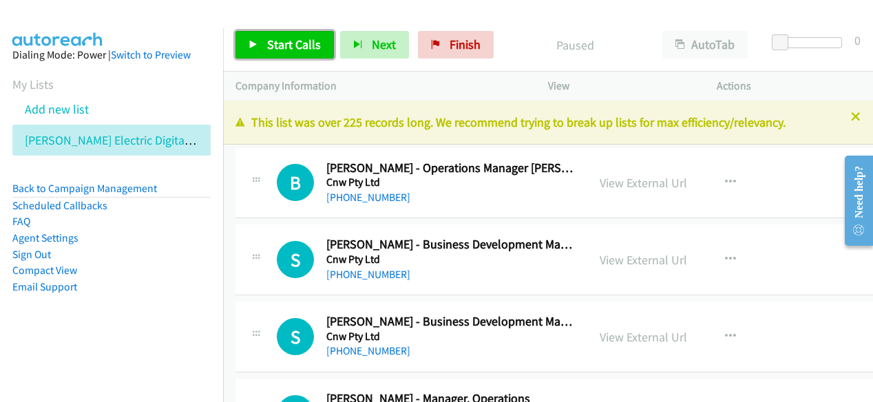
click at [280, 57] on link "Start Calls" at bounding box center [285, 45] width 98 height 28
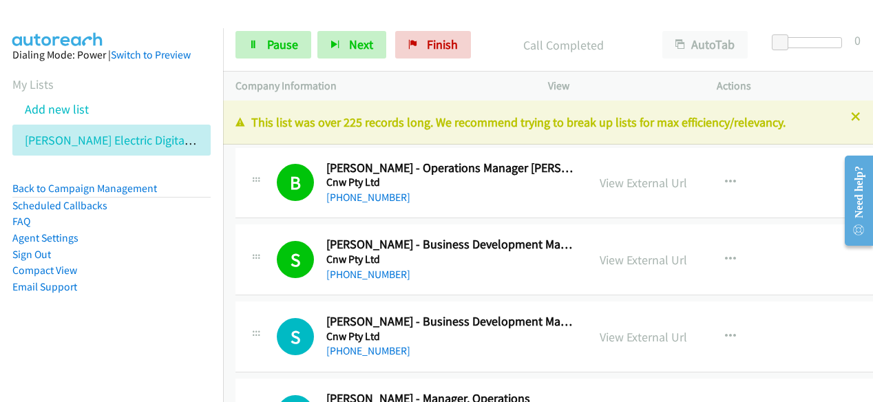
scroll to position [69, 0]
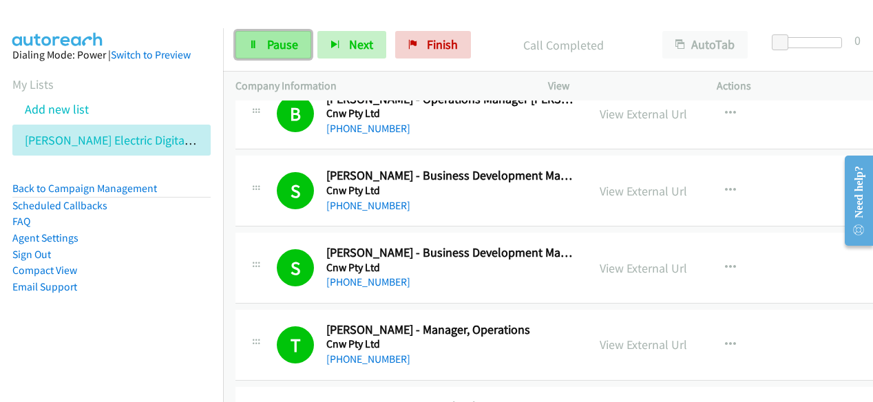
click at [282, 37] on span "Pause" at bounding box center [282, 45] width 31 height 16
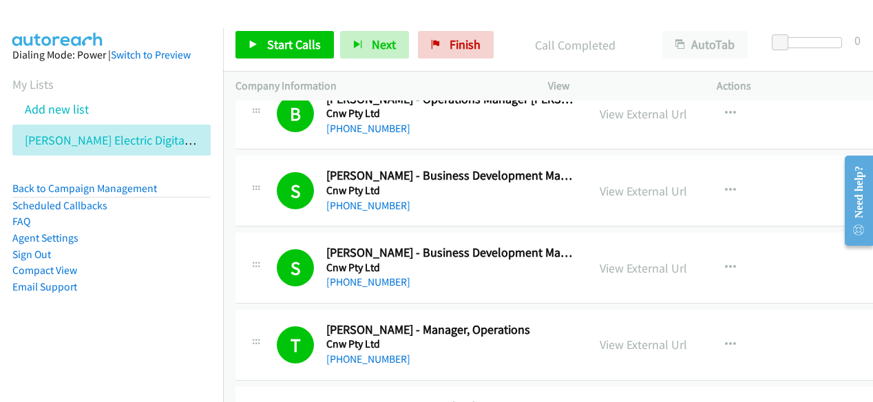
click at [453, 59] on div "Start Calls Pause Next Finish Call Completed AutoTab AutoTab 0" at bounding box center [548, 45] width 650 height 53
click at [450, 42] on span "Finish" at bounding box center [465, 45] width 31 height 16
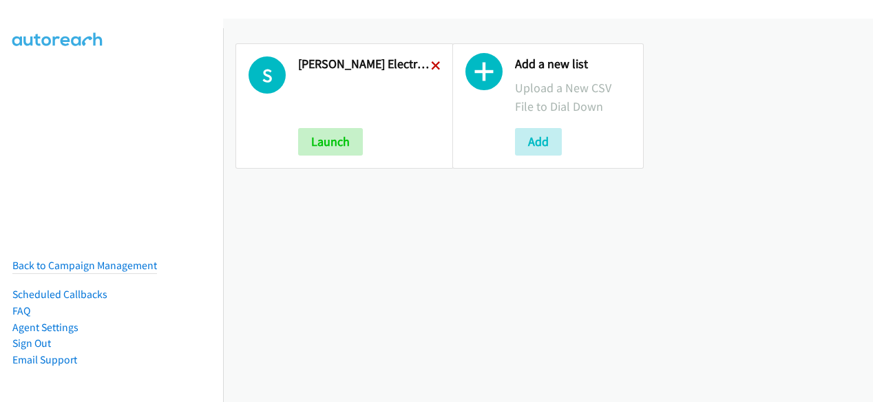
click at [435, 66] on icon at bounding box center [436, 67] width 10 height 10
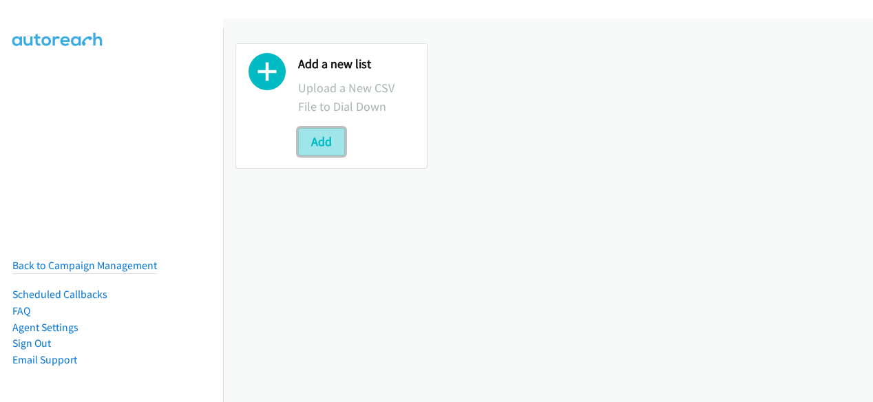
click at [333, 141] on button "Add" at bounding box center [321, 142] width 47 height 28
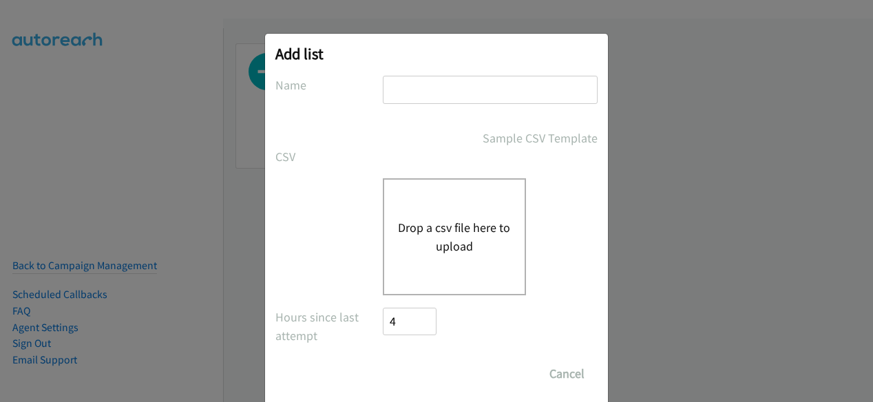
click at [436, 85] on input "text" at bounding box center [490, 90] width 215 height 28
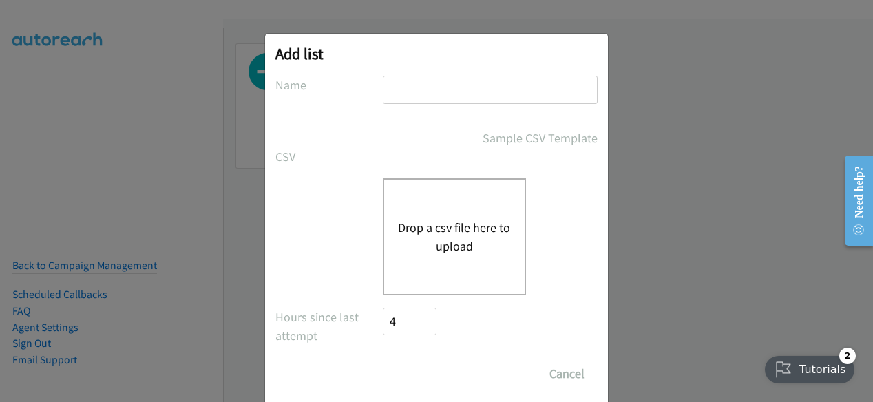
type input "[PERSON_NAME] Electric Digital Q3FY25 RM AirSeT CS"
click at [416, 238] on button "Drop a csv file here to upload" at bounding box center [454, 236] width 113 height 37
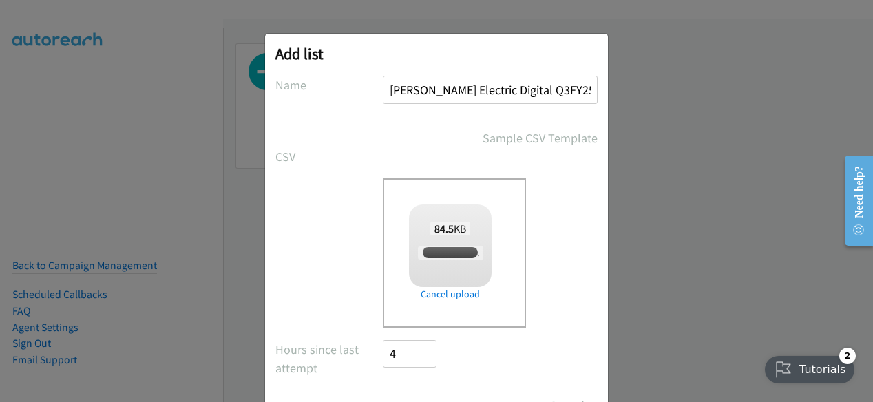
checkbox input "true"
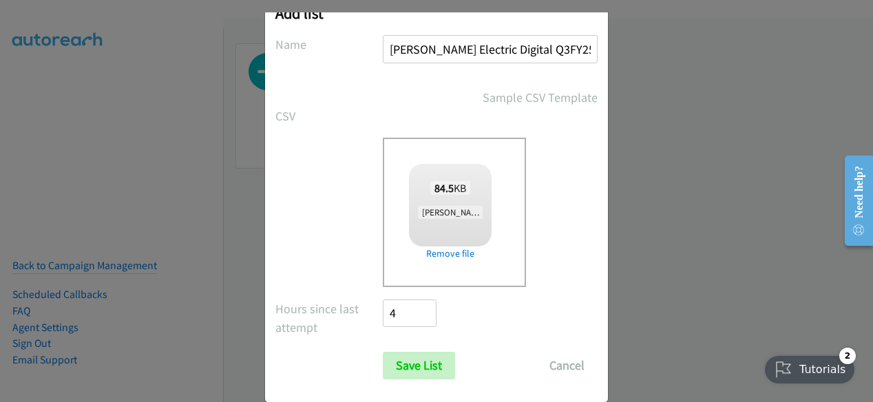
scroll to position [61, 0]
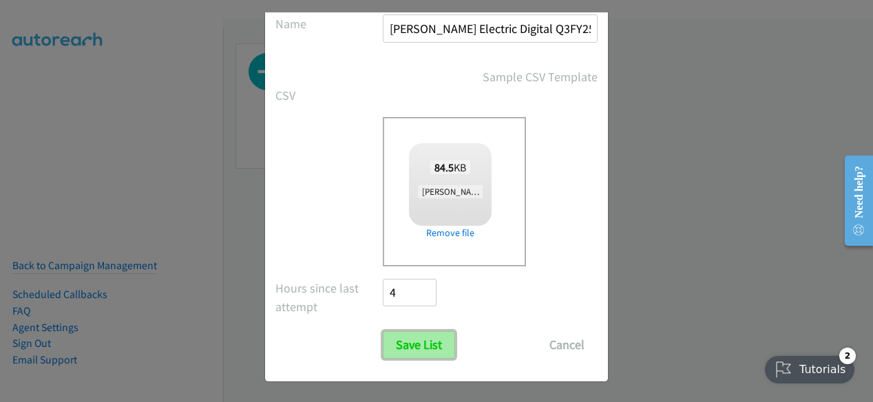
click at [402, 338] on input "Save List" at bounding box center [419, 345] width 72 height 28
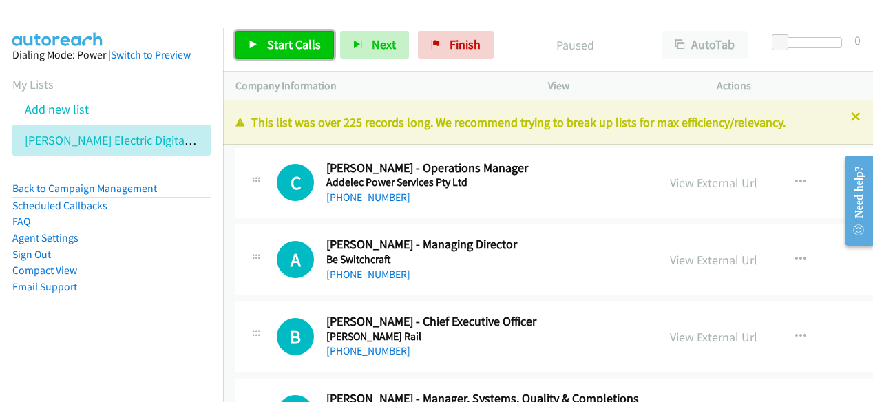
click at [280, 48] on span "Start Calls" at bounding box center [294, 45] width 54 height 16
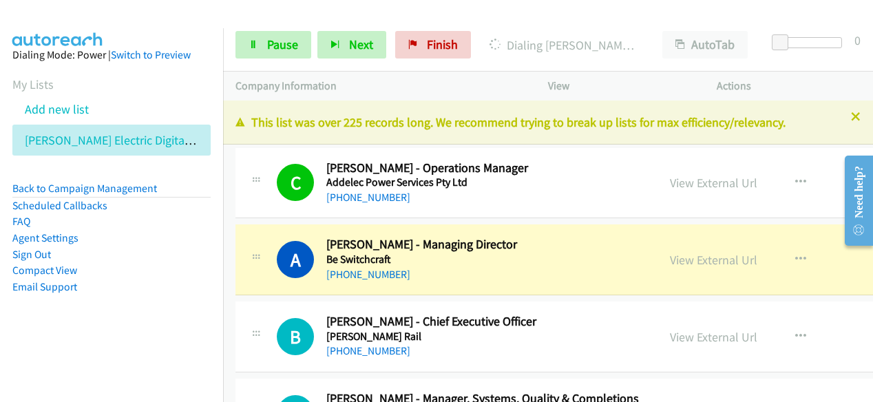
click at [675, 270] on div "View External Url View External Url Schedule/Manage Callback Start Calls Here R…" at bounding box center [770, 259] width 224 height 45
click at [529, 258] on h5 "Be Switchcraft" at bounding box center [485, 260] width 319 height 14
click at [693, 256] on link "View External Url" at bounding box center [713, 260] width 87 height 16
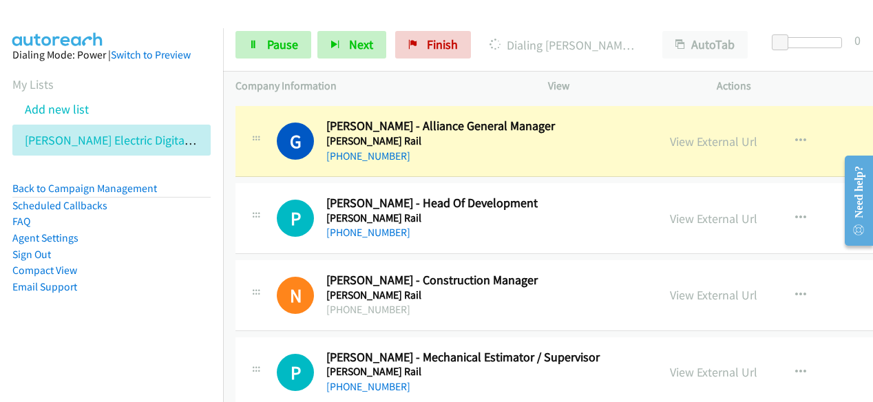
scroll to position [482, 0]
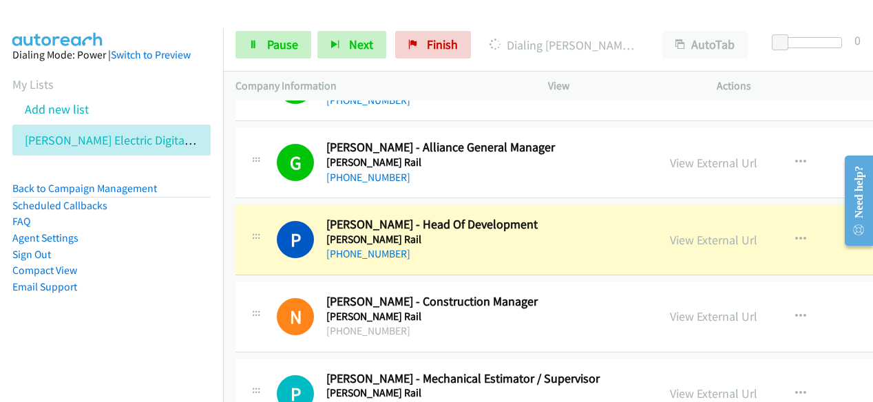
click at [197, 276] on li "Compact View" at bounding box center [111, 270] width 198 height 17
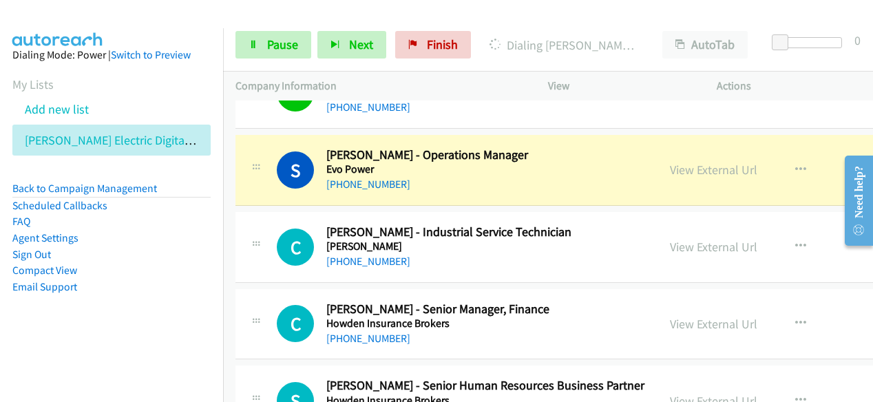
scroll to position [1102, 0]
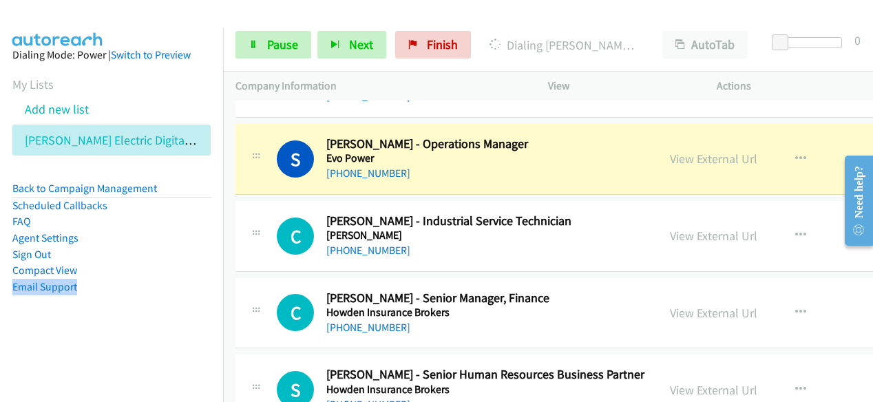
click at [157, 278] on ul "Back to Campaign Management Scheduled Callbacks FAQ Agent Settings Sign Out Com…" at bounding box center [111, 237] width 198 height 114
drag, startPoint x: 694, startPoint y: 149, endPoint x: 636, endPoint y: 190, distance: 71.7
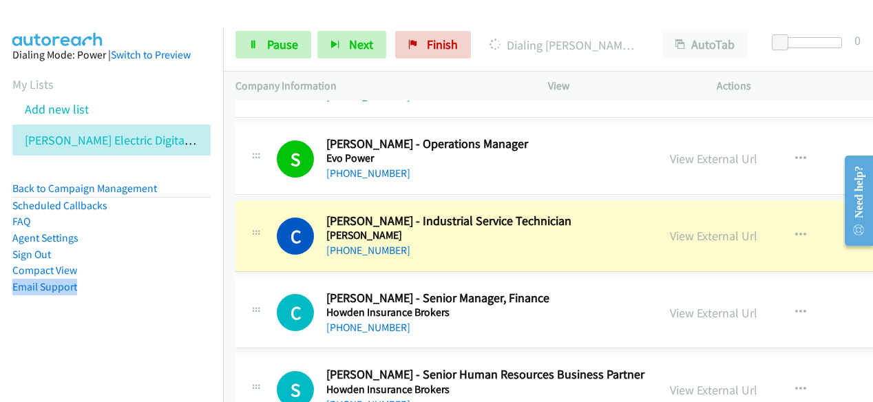
click at [485, 245] on div "[PHONE_NUMBER]" at bounding box center [485, 250] width 319 height 17
click at [692, 231] on link "View External Url" at bounding box center [713, 236] width 87 height 16
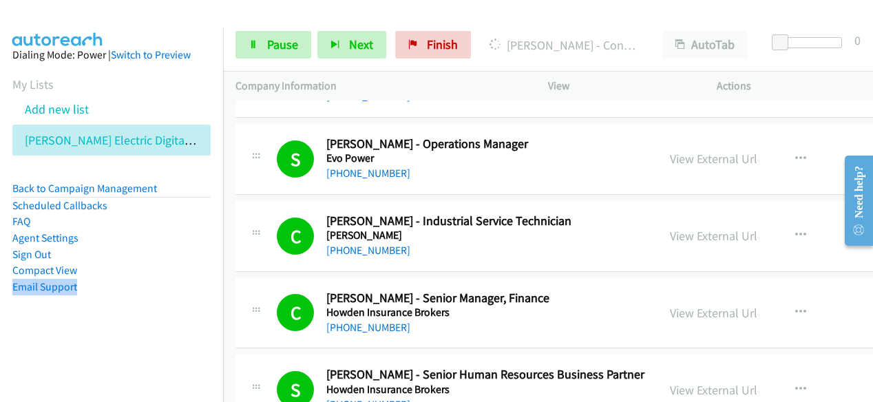
click at [166, 247] on li "Sign Out" at bounding box center [111, 255] width 198 height 17
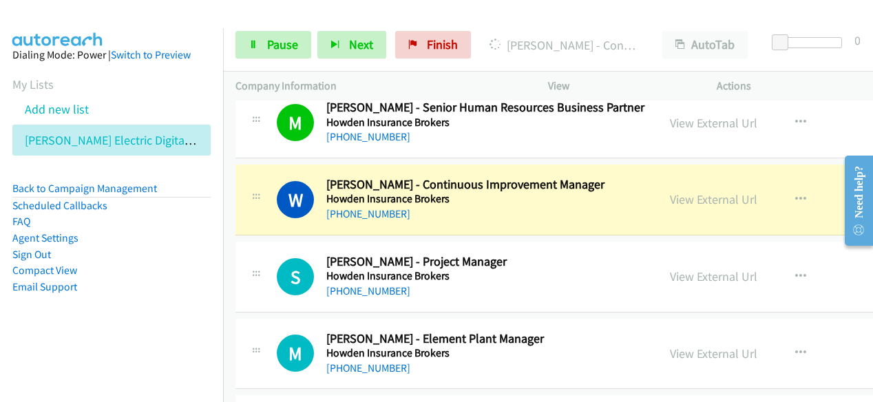
scroll to position [1584, 0]
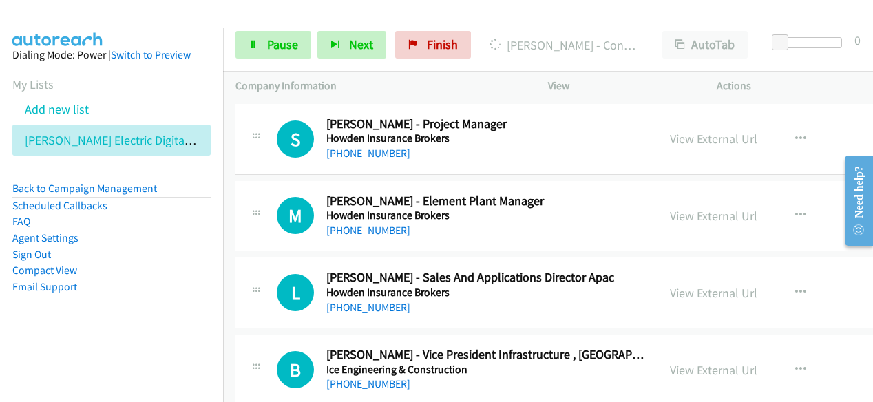
click at [178, 239] on li "Agent Settings" at bounding box center [111, 238] width 198 height 17
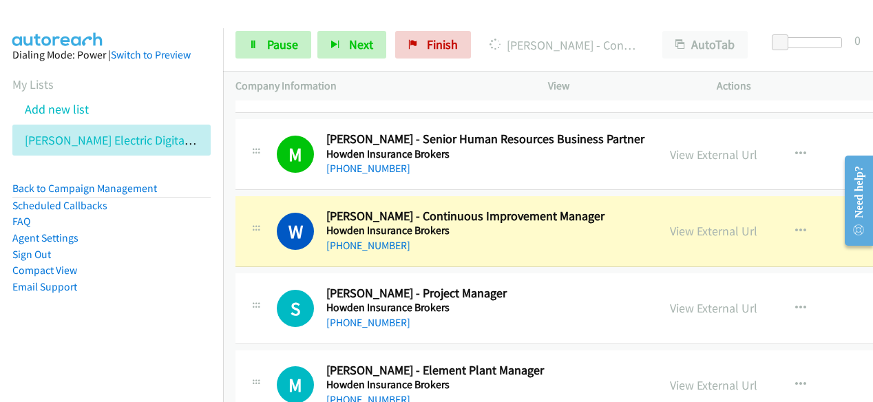
scroll to position [1446, 0]
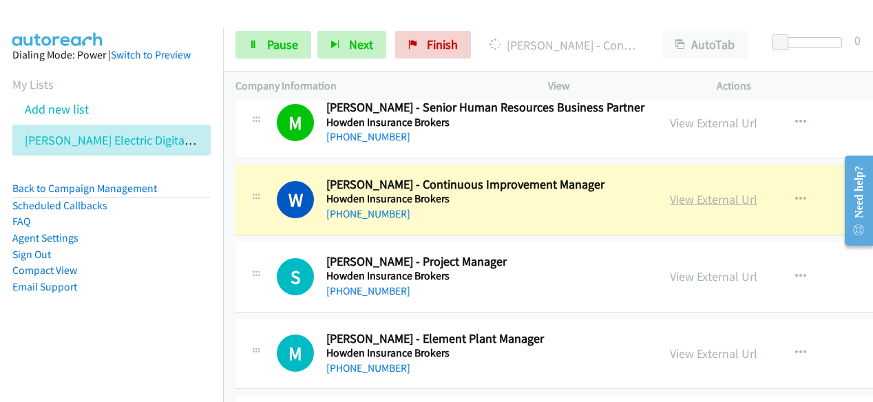
click at [671, 198] on link "View External Url" at bounding box center [713, 199] width 87 height 16
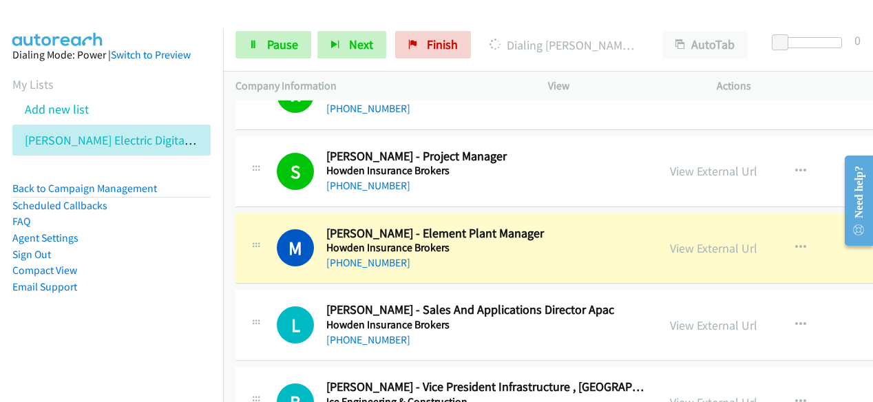
scroll to position [1584, 0]
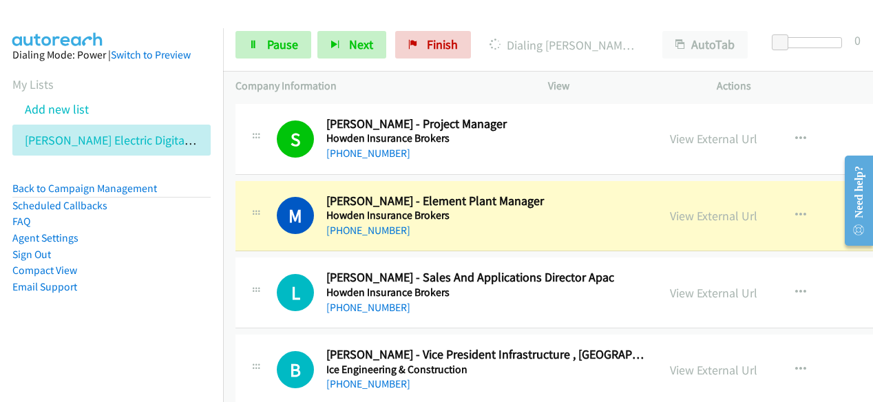
click at [196, 231] on li "Agent Settings" at bounding box center [111, 238] width 198 height 17
click at [693, 218] on link "View External Url" at bounding box center [713, 216] width 87 height 16
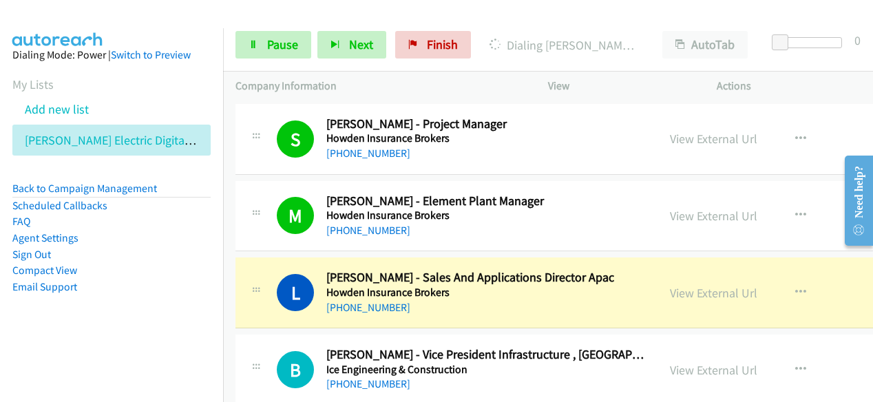
scroll to position [1653, 0]
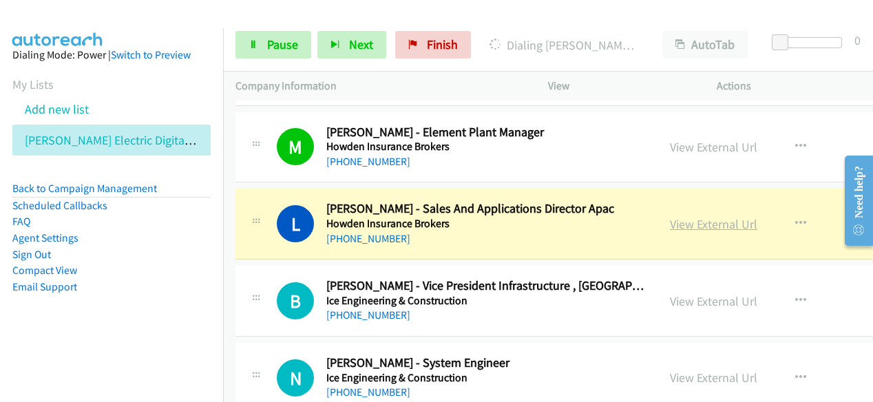
click at [670, 224] on link "View External Url" at bounding box center [713, 224] width 87 height 16
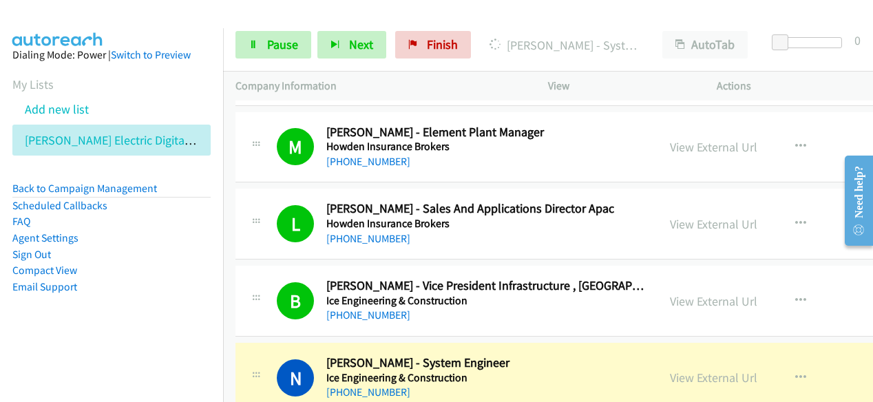
scroll to position [1722, 0]
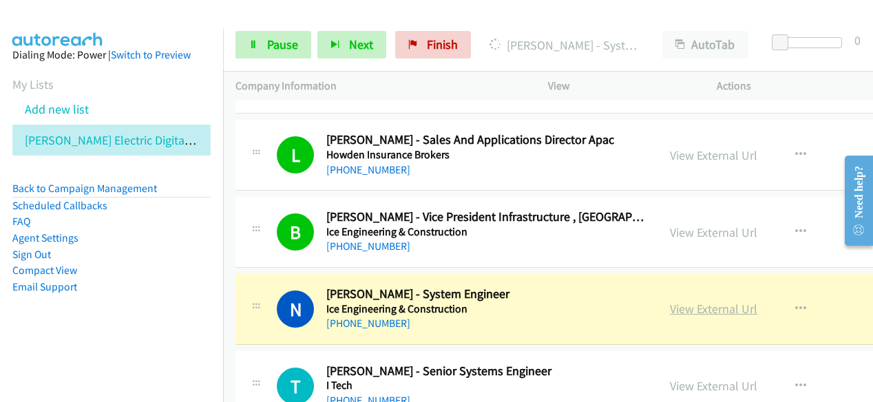
click at [698, 308] on link "View External Url" at bounding box center [713, 309] width 87 height 16
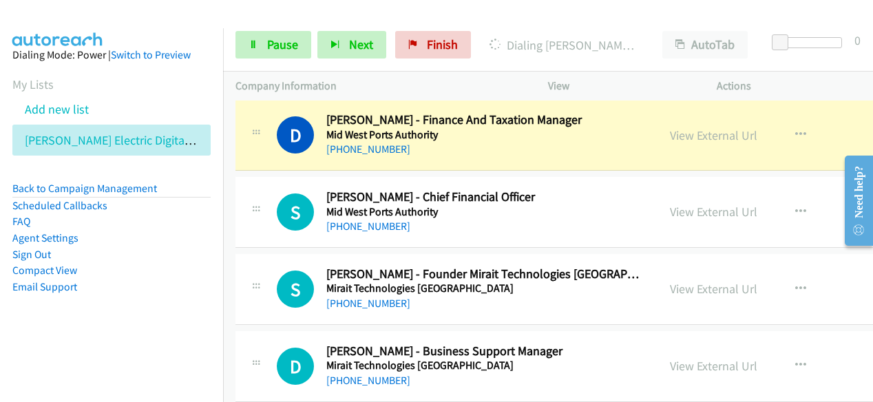
scroll to position [2135, 0]
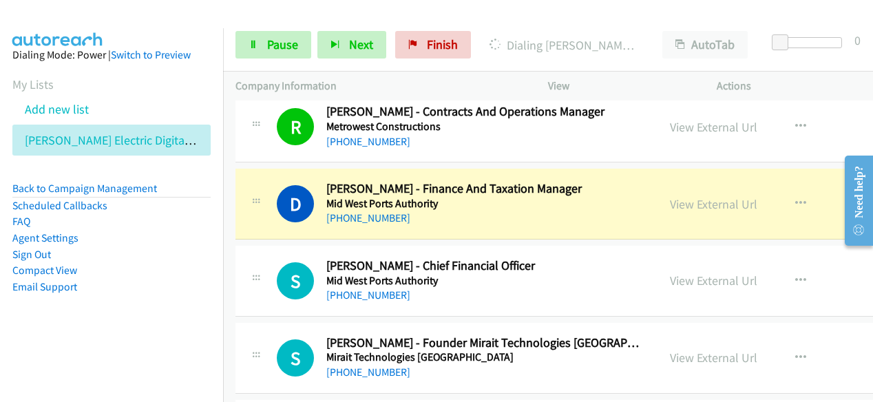
drag, startPoint x: 481, startPoint y: 208, endPoint x: 521, endPoint y: 203, distance: 40.2
click at [481, 210] on div "[PHONE_NUMBER]" at bounding box center [485, 218] width 319 height 17
click at [686, 205] on link "View External Url" at bounding box center [713, 204] width 87 height 16
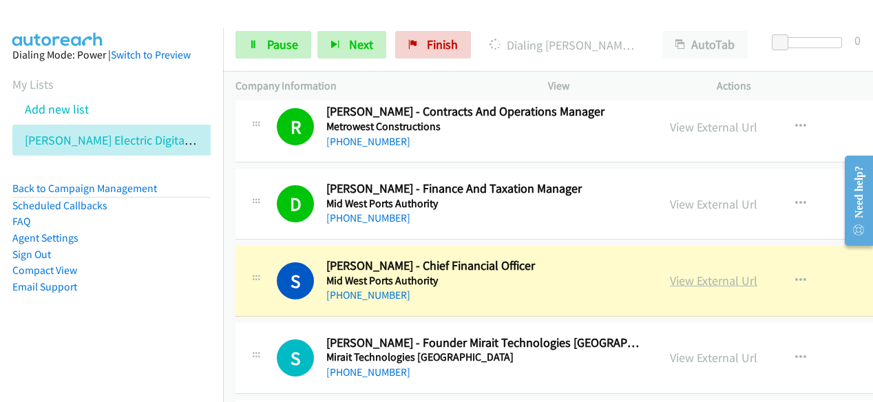
click at [687, 279] on link "View External Url" at bounding box center [713, 281] width 87 height 16
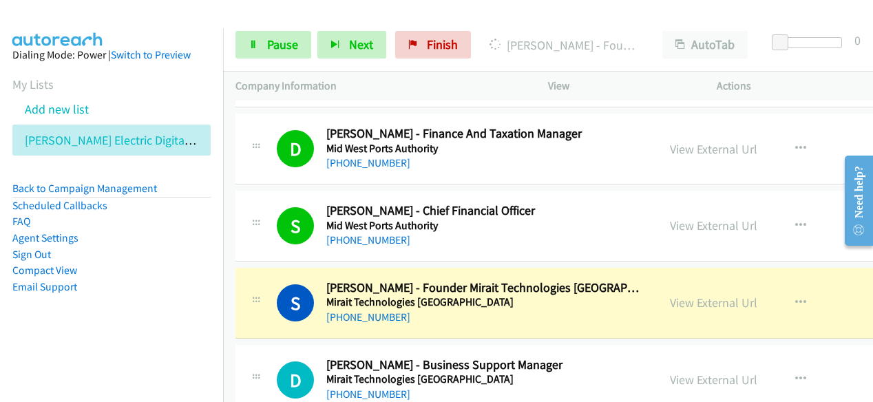
scroll to position [2204, 0]
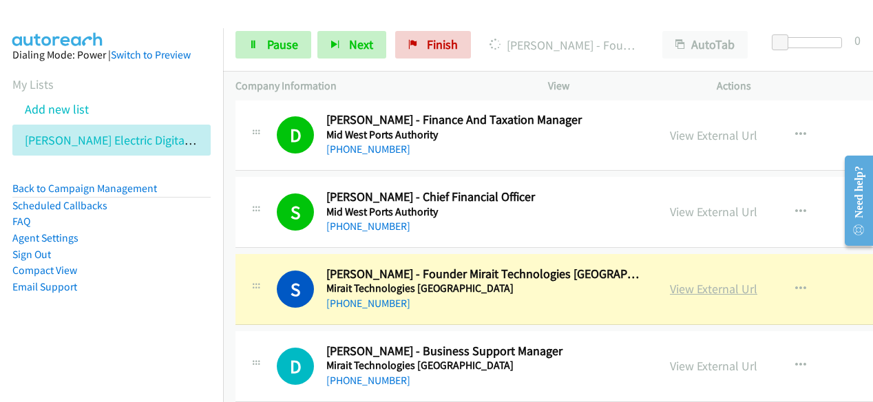
click at [696, 282] on link "View External Url" at bounding box center [713, 289] width 87 height 16
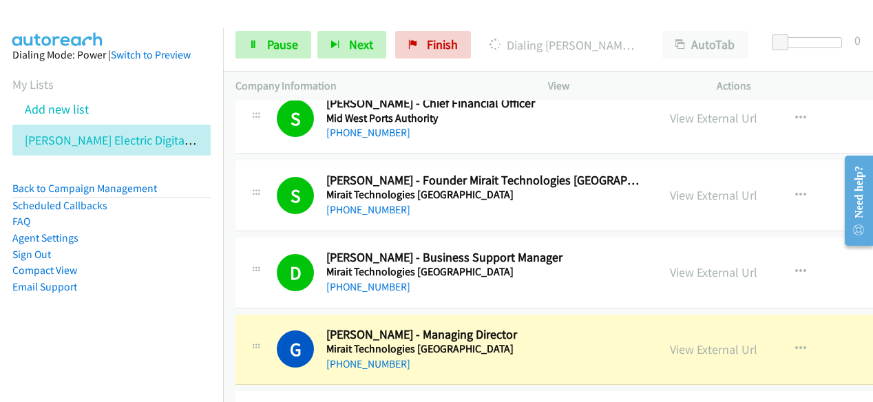
scroll to position [2411, 0]
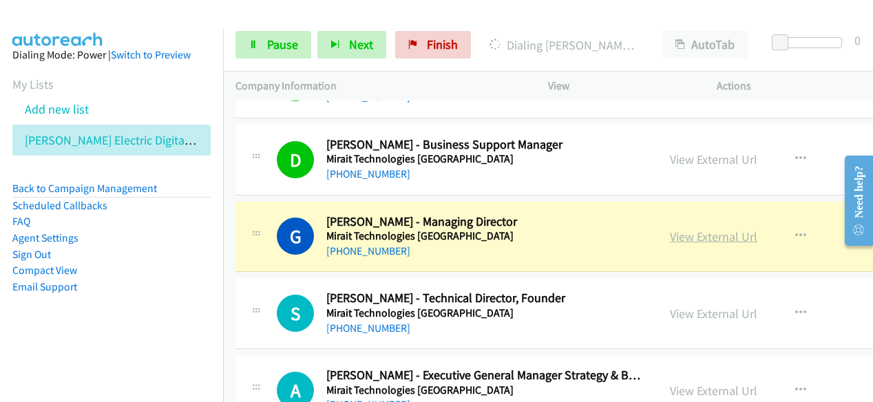
click at [685, 229] on link "View External Url" at bounding box center [713, 237] width 87 height 16
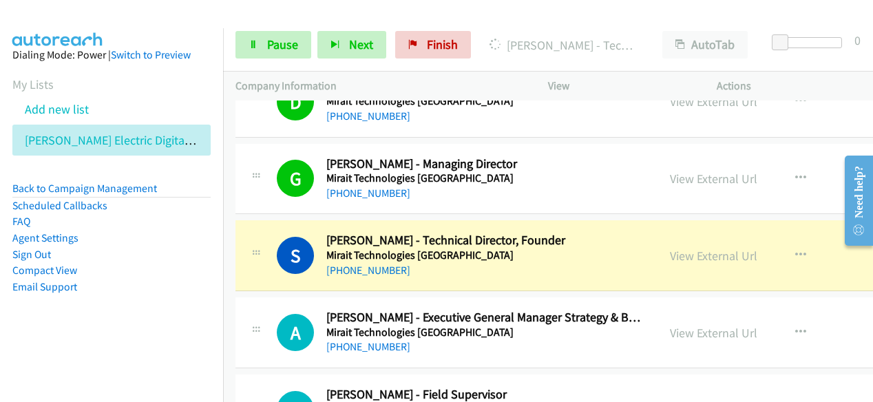
scroll to position [2480, 0]
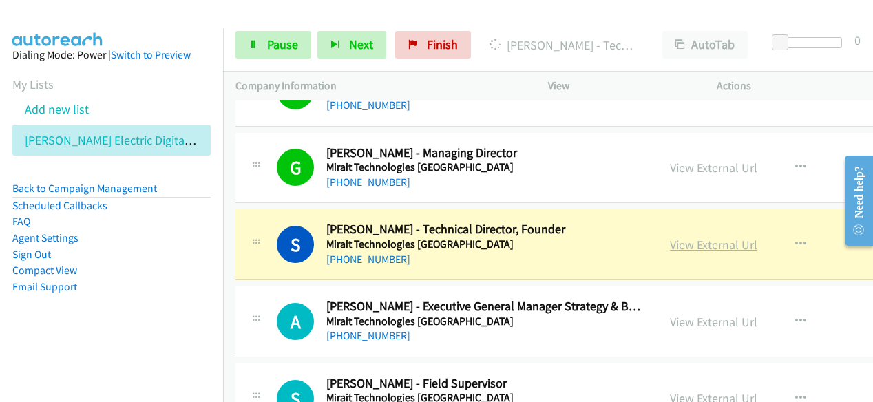
click at [674, 237] on link "View External Url" at bounding box center [713, 245] width 87 height 16
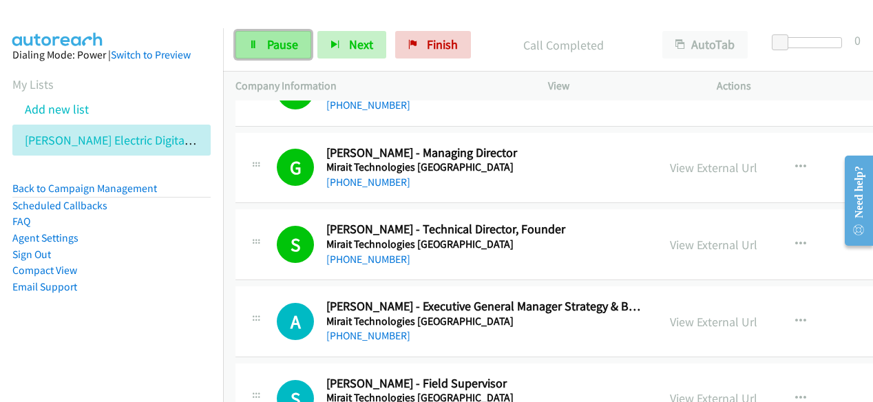
click at [277, 39] on span "Pause" at bounding box center [282, 45] width 31 height 16
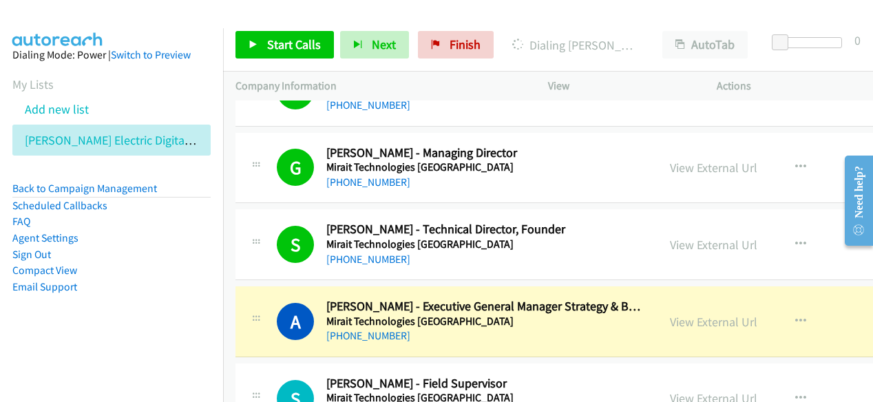
scroll to position [2549, 0]
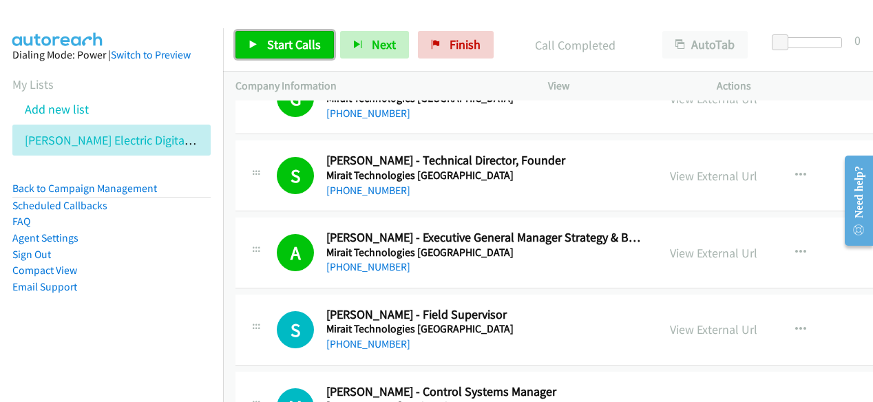
click at [284, 39] on span "Start Calls" at bounding box center [294, 45] width 54 height 16
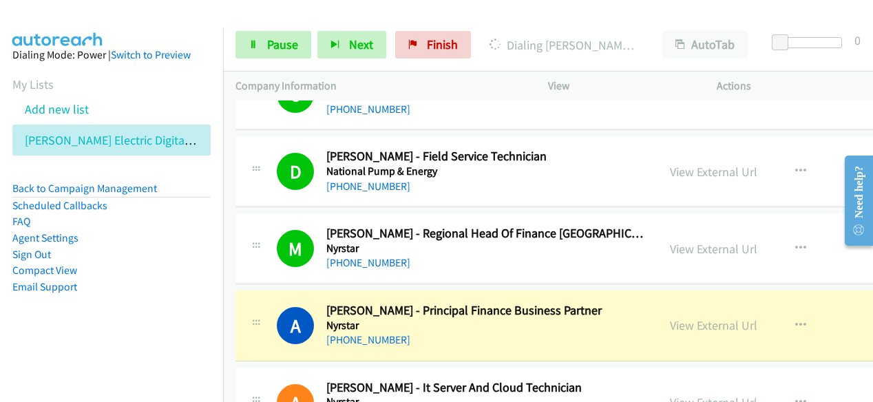
scroll to position [3100, 0]
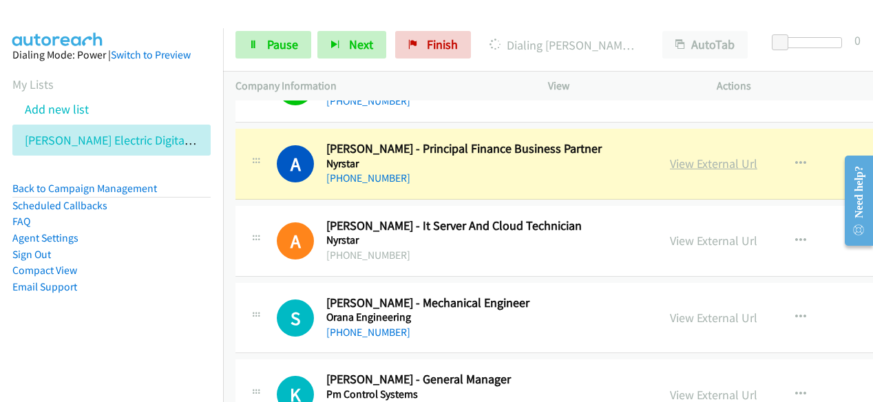
click at [670, 156] on link "View External Url" at bounding box center [713, 164] width 87 height 16
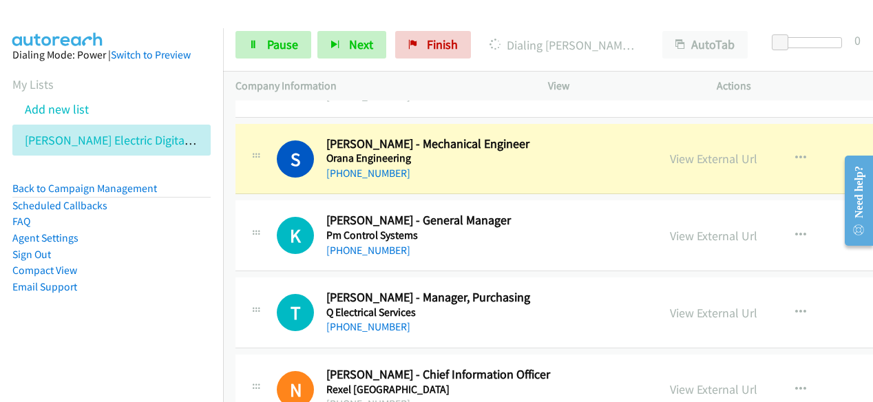
scroll to position [3237, 0]
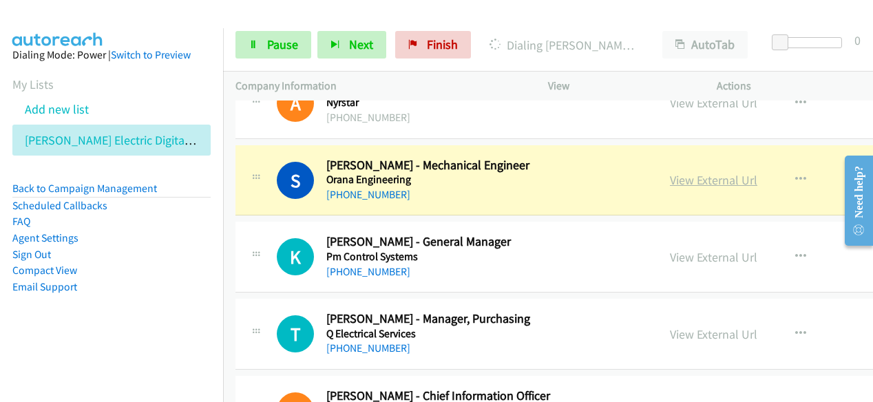
drag, startPoint x: 690, startPoint y: 169, endPoint x: 672, endPoint y: 169, distance: 18.6
click at [672, 172] on link "View External Url" at bounding box center [713, 180] width 87 height 16
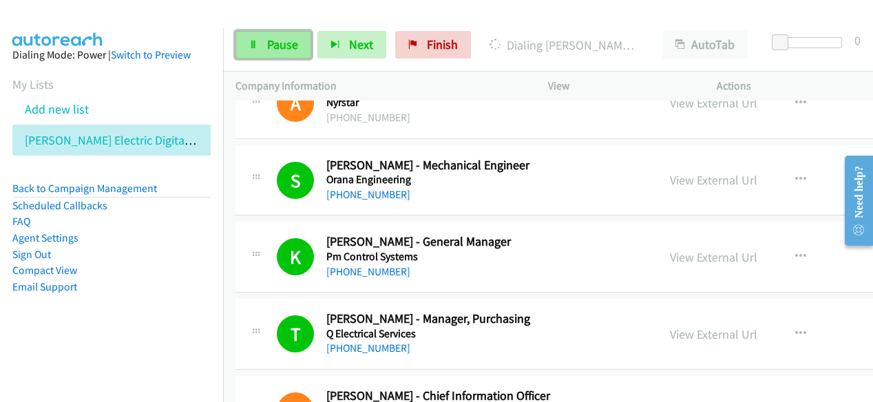
click at [296, 38] on span "Pause" at bounding box center [282, 45] width 31 height 16
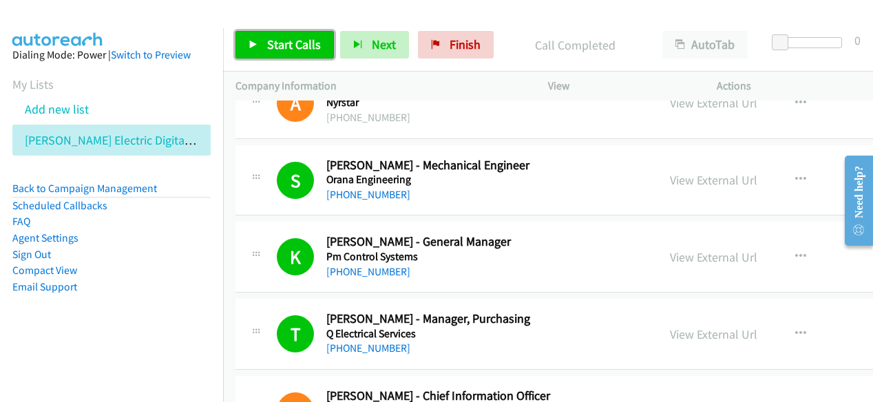
click at [322, 54] on link "Start Calls" at bounding box center [285, 45] width 98 height 28
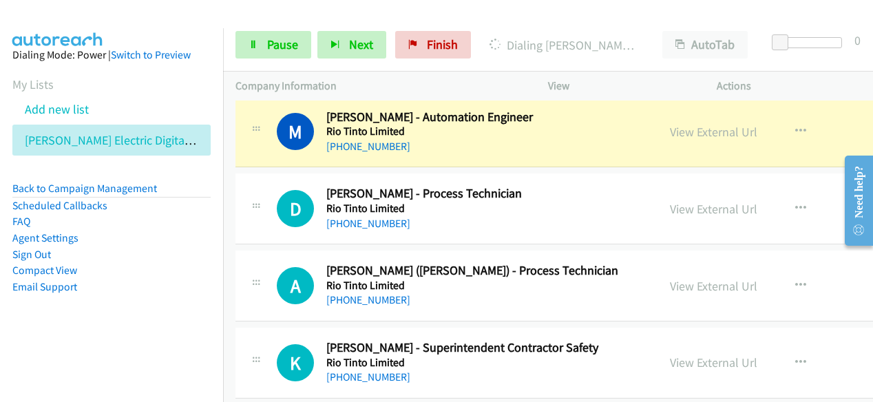
scroll to position [4064, 0]
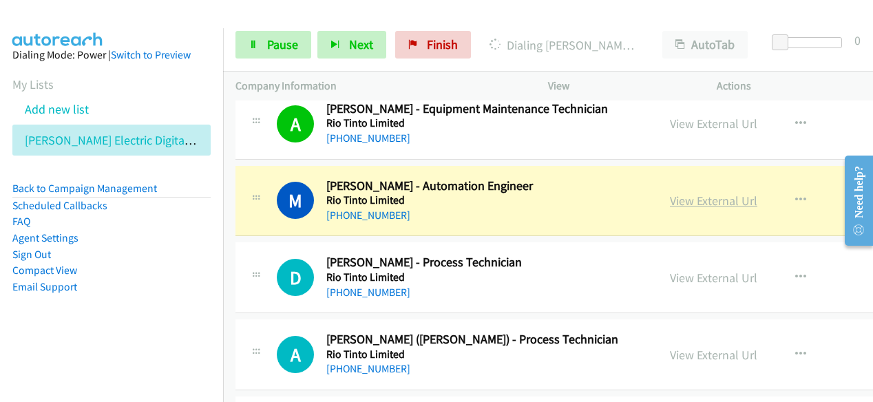
click at [690, 193] on link "View External Url" at bounding box center [713, 201] width 87 height 16
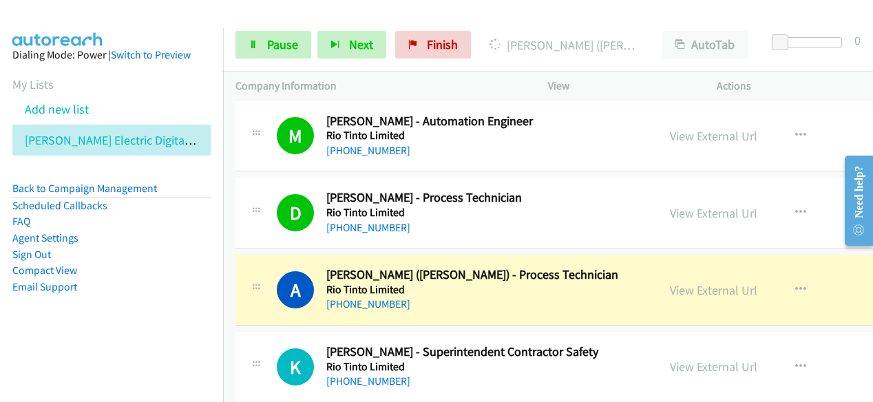
scroll to position [4202, 0]
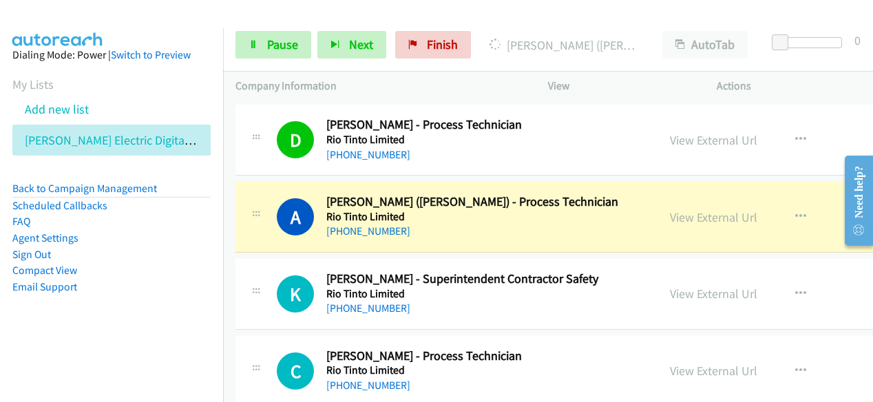
drag, startPoint x: 694, startPoint y: 198, endPoint x: 674, endPoint y: 180, distance: 26.9
click at [686, 209] on link "View External Url" at bounding box center [713, 217] width 87 height 16
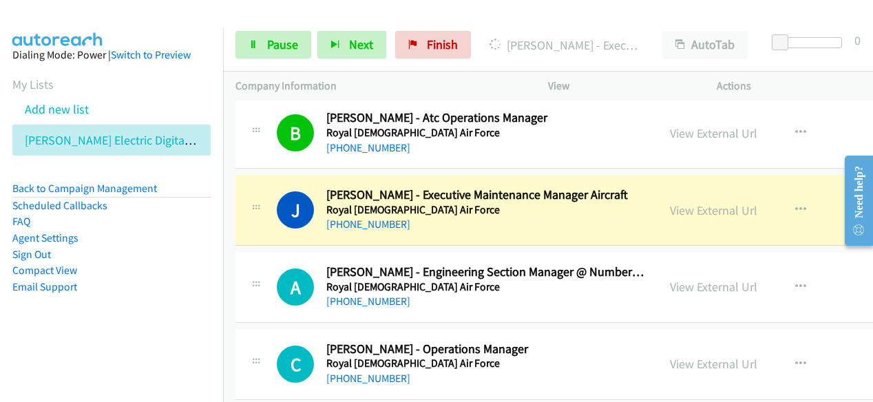
scroll to position [4615, 0]
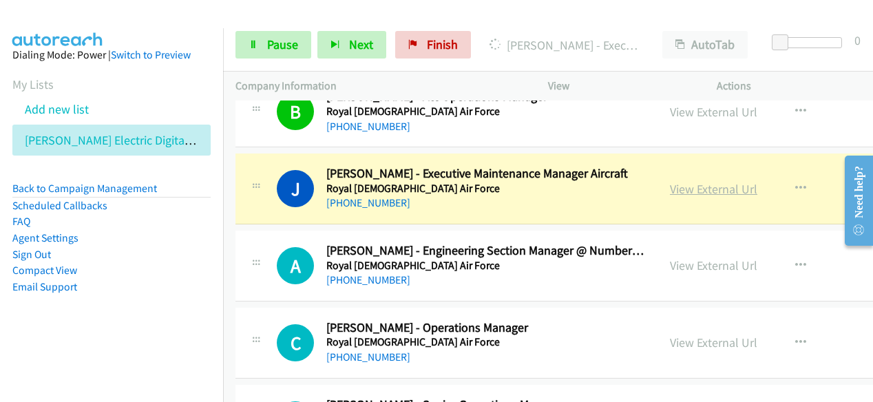
click at [686, 181] on link "View External Url" at bounding box center [713, 189] width 87 height 16
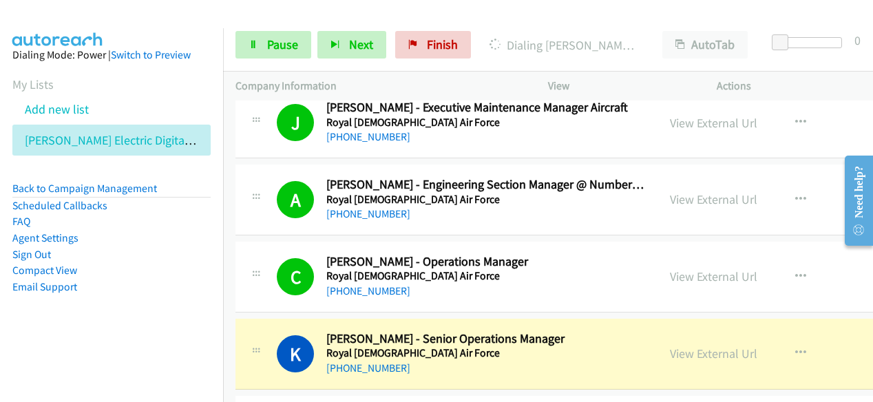
scroll to position [4822, 0]
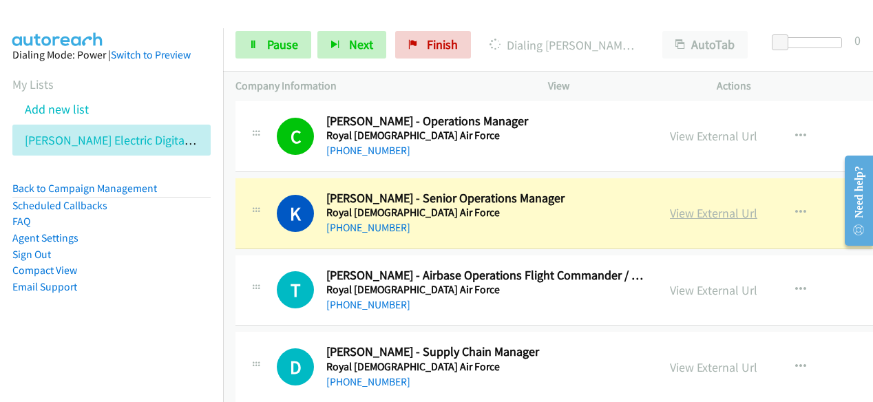
click at [673, 205] on link "View External Url" at bounding box center [713, 213] width 87 height 16
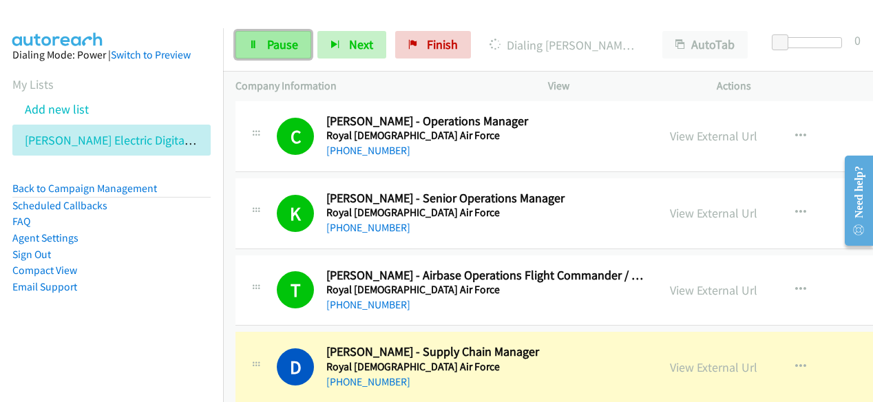
click at [284, 46] on span "Pause" at bounding box center [282, 45] width 31 height 16
